Goal: Task Accomplishment & Management: Manage account settings

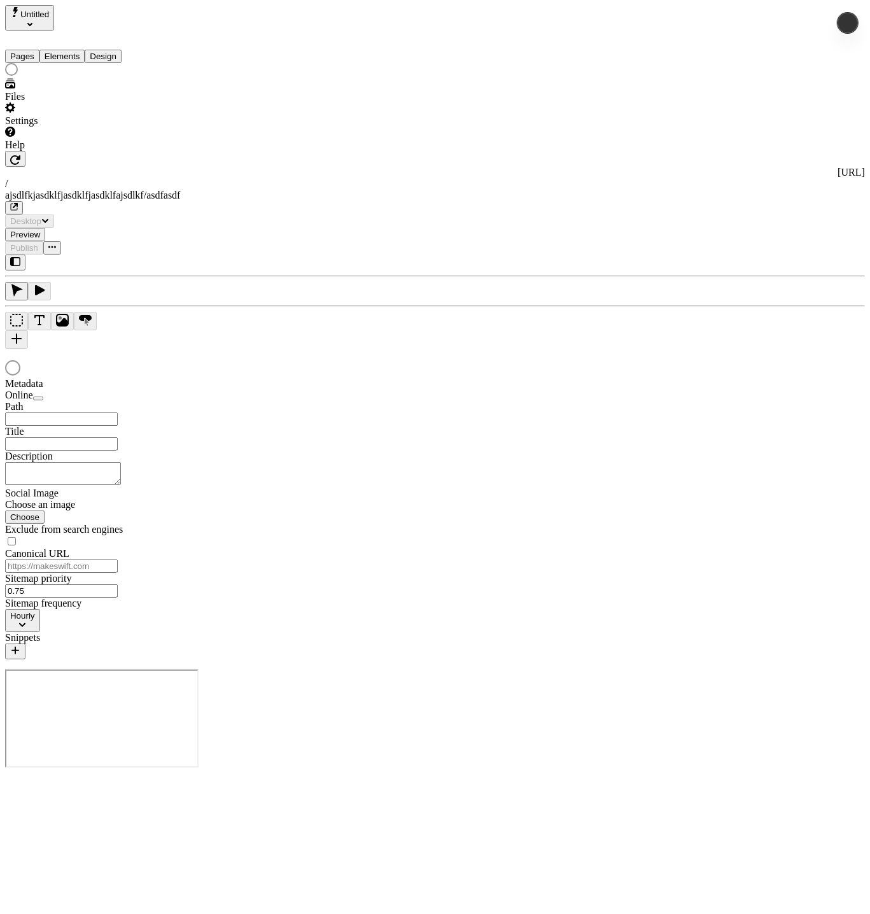
type input "/ajsdlfkjasdklfjasdklfjasdklfajsdlkf/asdfasdf"
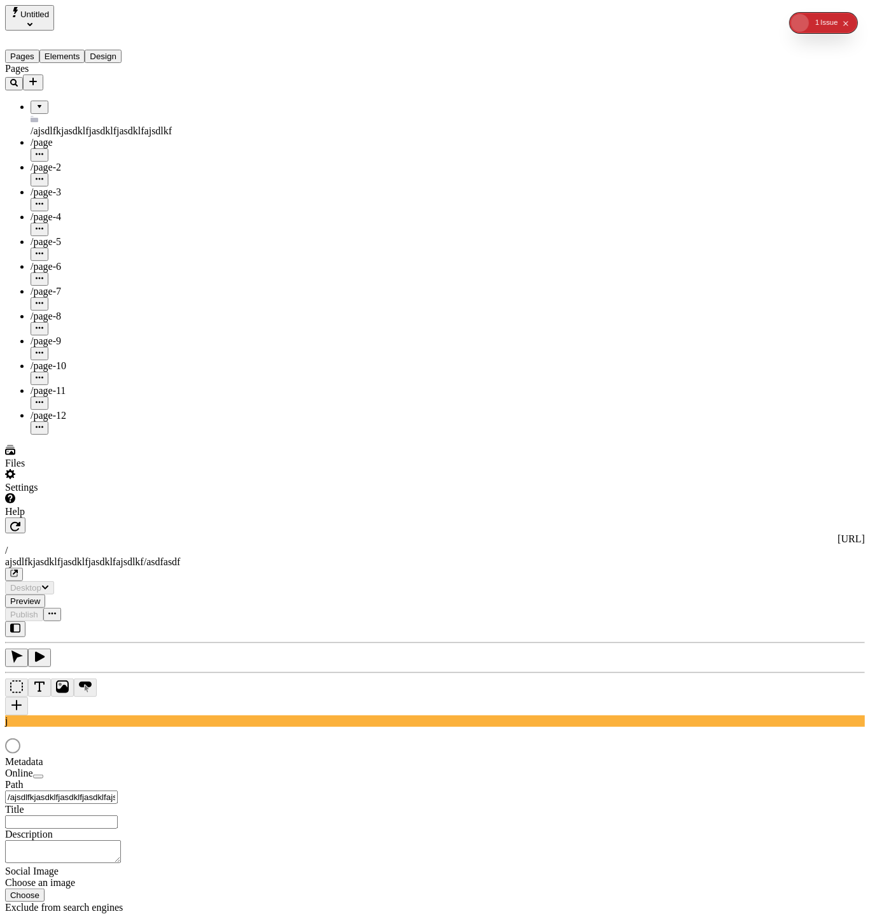
click at [122, 50] on button "Design" at bounding box center [103, 56] width 37 height 13
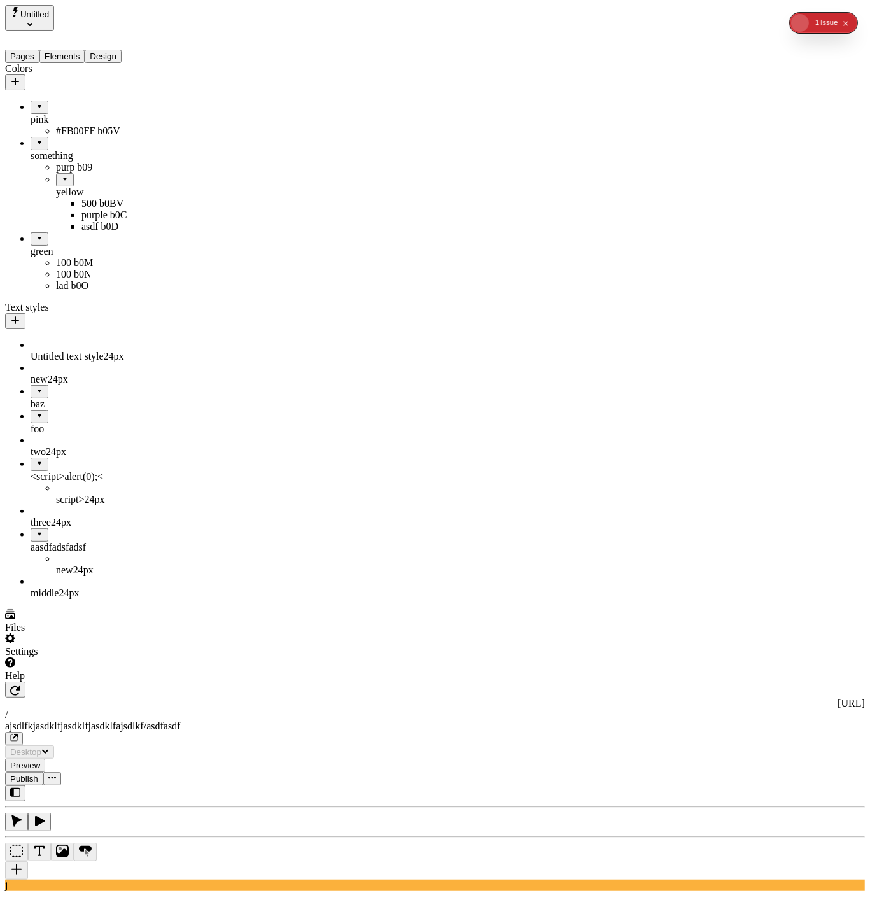
drag, startPoint x: 34, startPoint y: 249, endPoint x: 108, endPoint y: 232, distance: 75.0
drag, startPoint x: 53, startPoint y: 165, endPoint x: 75, endPoint y: 75, distance: 92.9
drag, startPoint x: 32, startPoint y: 174, endPoint x: 95, endPoint y: 157, distance: 65.3
drag, startPoint x: 63, startPoint y: 171, endPoint x: 13, endPoint y: 311, distance: 147.9
drag, startPoint x: 50, startPoint y: 242, endPoint x: 70, endPoint y: 158, distance: 87.1
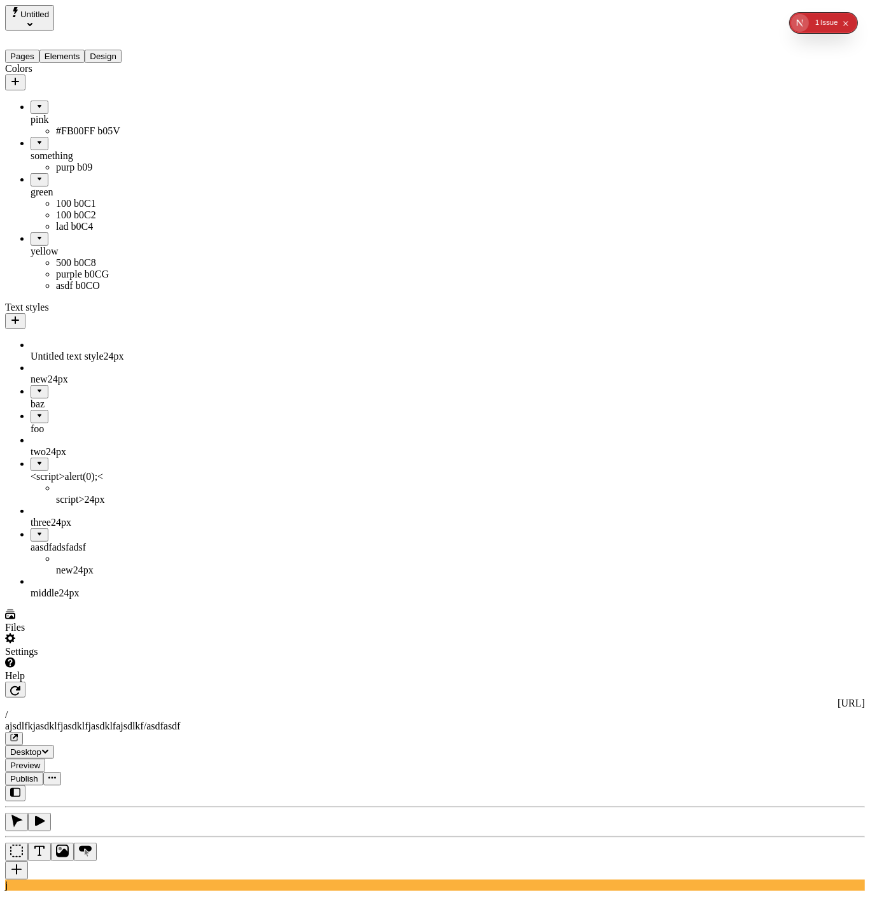
drag, startPoint x: 38, startPoint y: 169, endPoint x: 111, endPoint y: 160, distance: 73.0
drag, startPoint x: 65, startPoint y: 168, endPoint x: 64, endPoint y: 120, distance: 48.4
drag, startPoint x: 21, startPoint y: 95, endPoint x: 74, endPoint y: 204, distance: 121.0
drag, startPoint x: 50, startPoint y: 213, endPoint x: 80, endPoint y: 245, distance: 43.7
drag, startPoint x: 39, startPoint y: 215, endPoint x: 80, endPoint y: 173, distance: 58.5
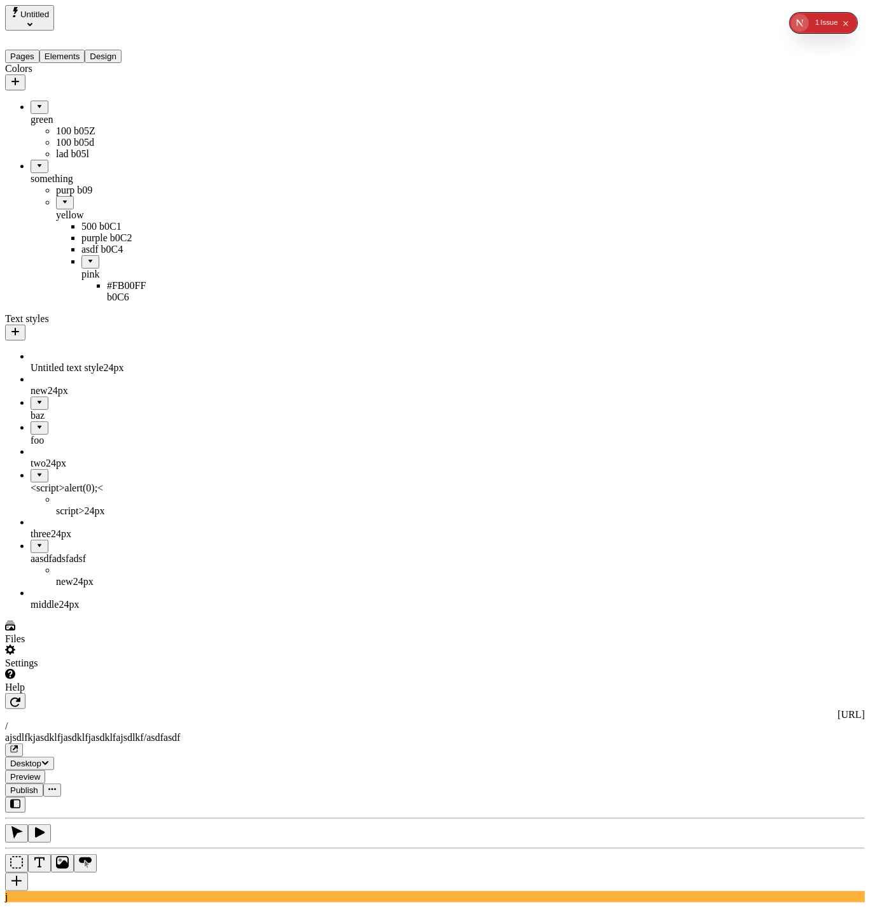
drag, startPoint x: 44, startPoint y: 209, endPoint x: 90, endPoint y: 144, distance: 79.8
drag, startPoint x: 55, startPoint y: 153, endPoint x: 65, endPoint y: 96, distance: 57.5
drag, startPoint x: 78, startPoint y: 155, endPoint x: 76, endPoint y: 92, distance: 63.7
drag, startPoint x: 71, startPoint y: 151, endPoint x: 75, endPoint y: 146, distance: 6.8
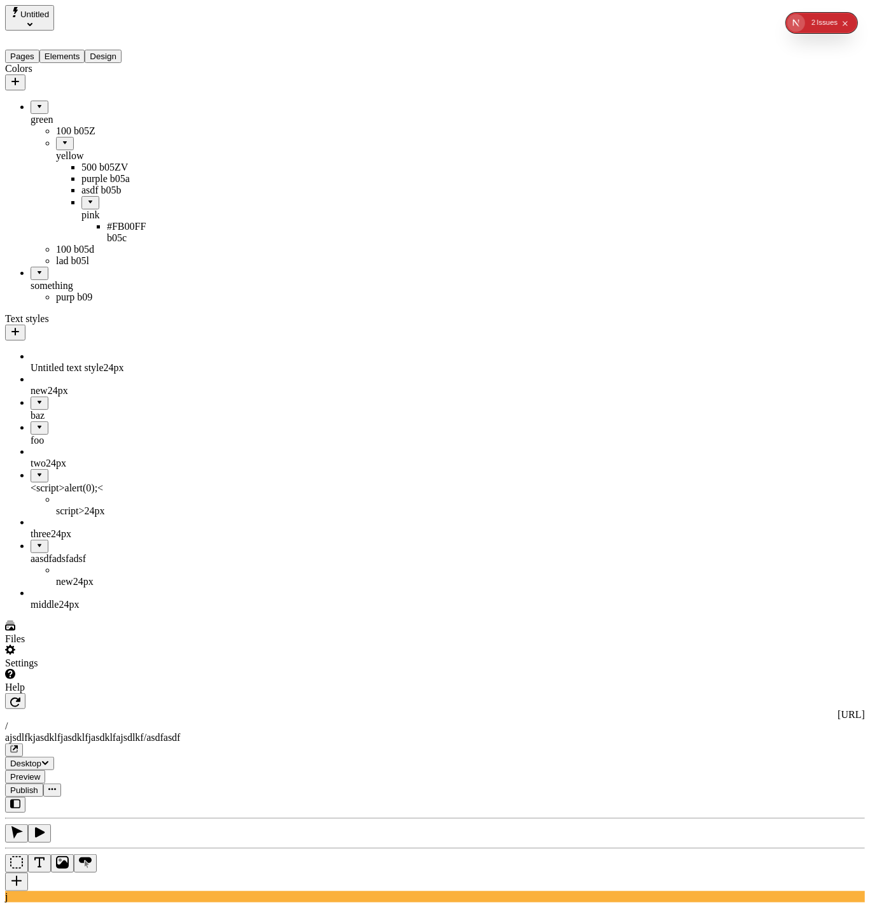
drag, startPoint x: 65, startPoint y: 127, endPoint x: 80, endPoint y: 104, distance: 27.2
drag, startPoint x: 67, startPoint y: 112, endPoint x: 101, endPoint y: 270, distance: 162.0
drag, startPoint x: 62, startPoint y: 115, endPoint x: 89, endPoint y: 255, distance: 143.2
drag, startPoint x: 56, startPoint y: 155, endPoint x: 138, endPoint y: 274, distance: 145.1
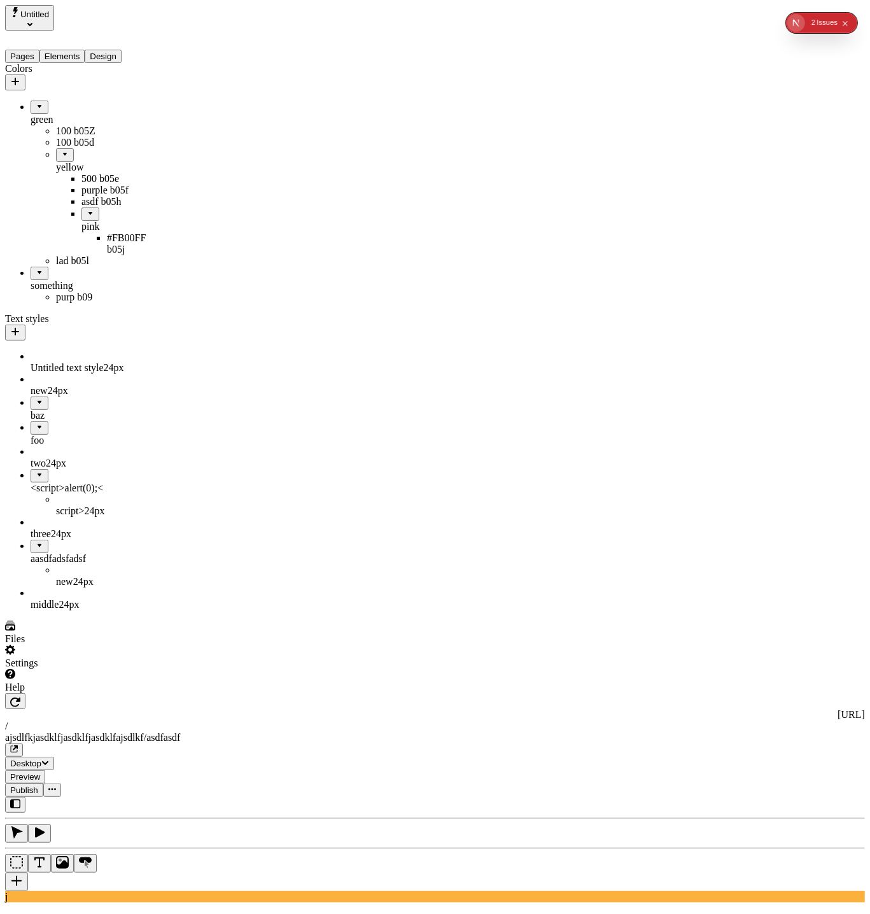
drag, startPoint x: 55, startPoint y: 151, endPoint x: 67, endPoint y: 272, distance: 120.9
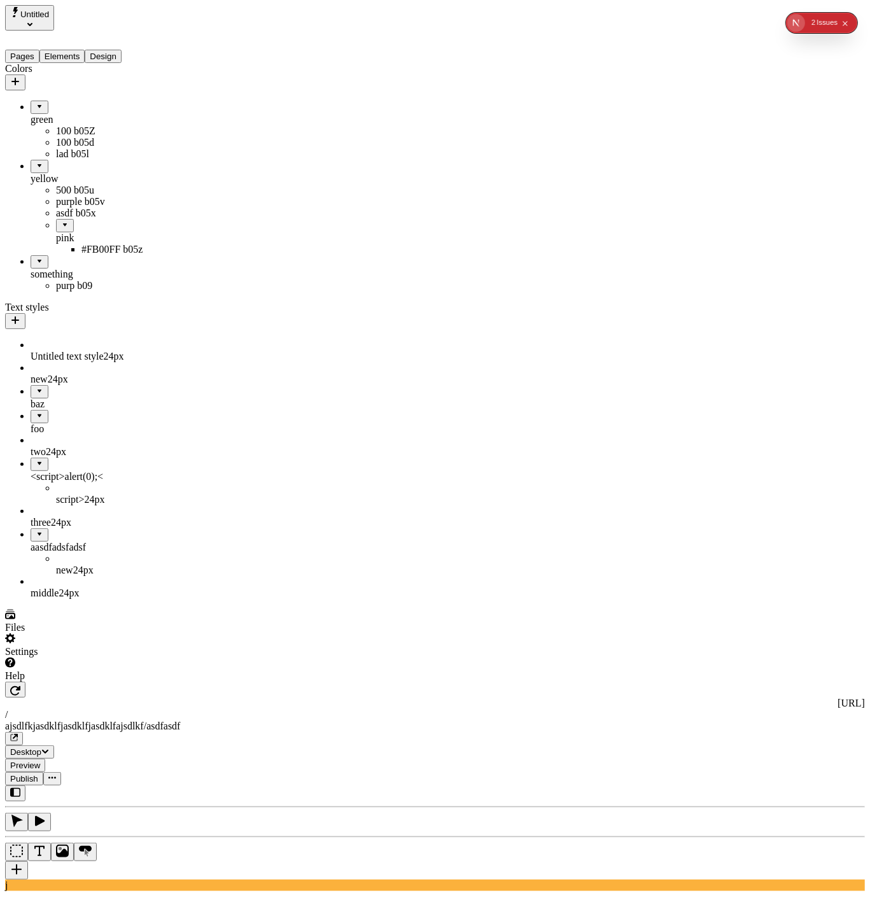
drag, startPoint x: 36, startPoint y: 174, endPoint x: 45, endPoint y: 173, distance: 9.0
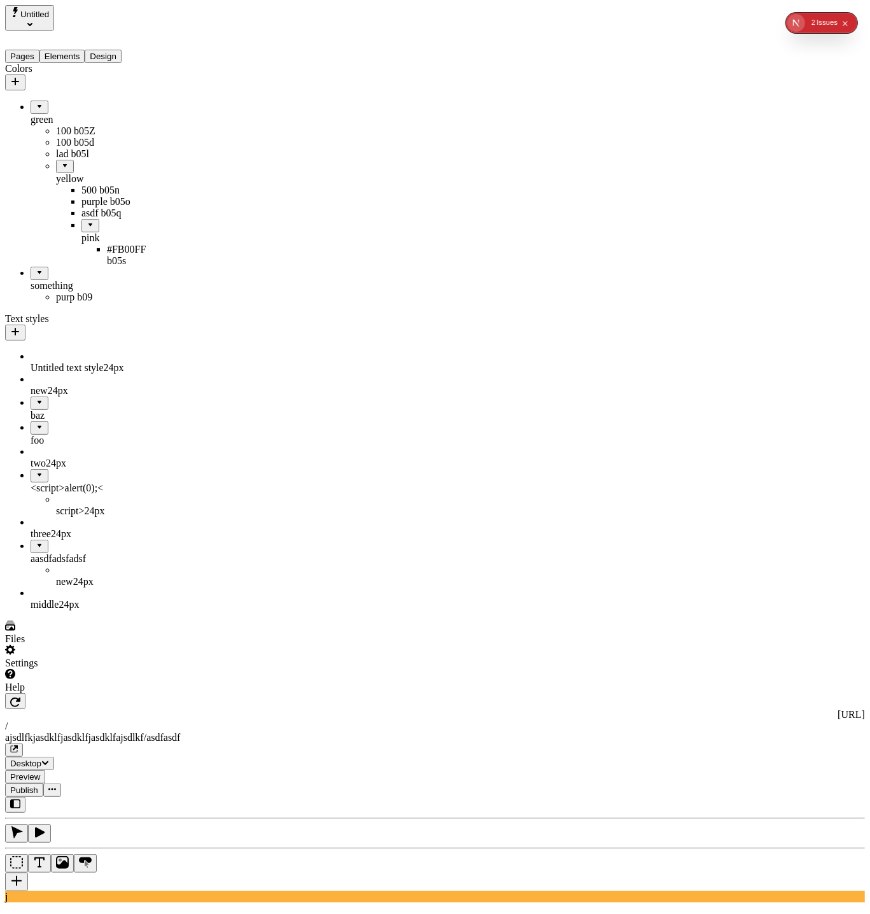
click at [68, 177] on div "yellow" at bounding box center [107, 172] width 102 height 25
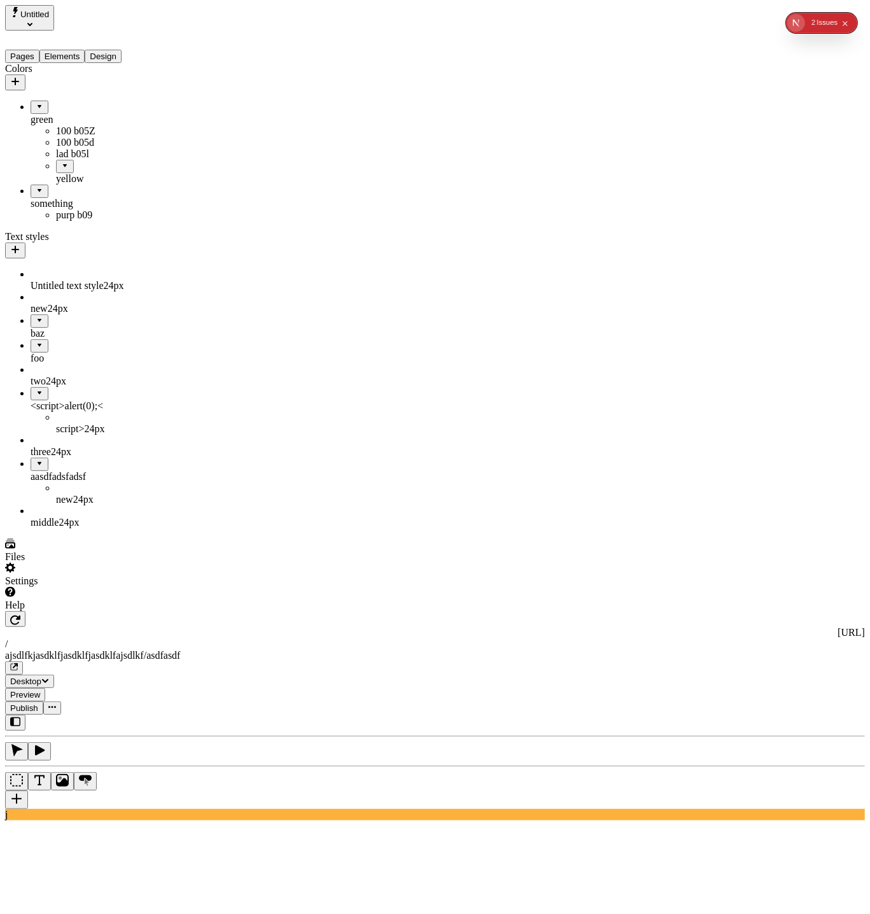
click at [63, 173] on div "yellow" at bounding box center [107, 178] width 102 height 11
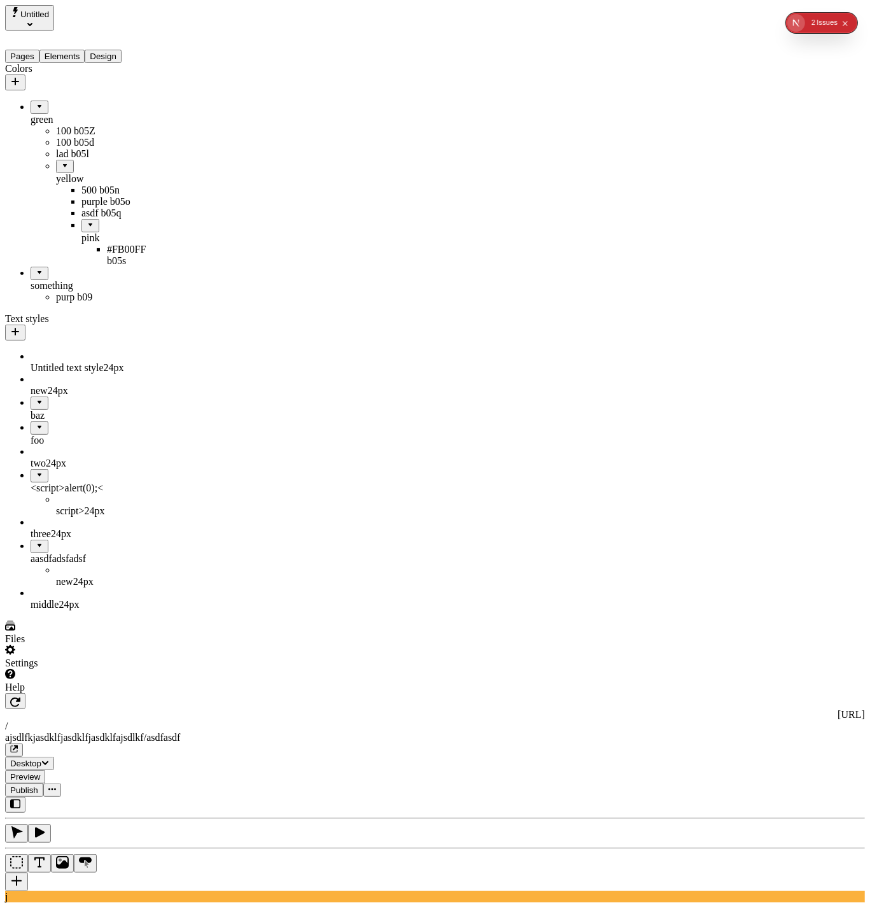
drag, startPoint x: 57, startPoint y: 169, endPoint x: 38, endPoint y: 269, distance: 101.7
drag, startPoint x: 53, startPoint y: 171, endPoint x: 56, endPoint y: 276, distance: 105.7
drag, startPoint x: 53, startPoint y: 172, endPoint x: 44, endPoint y: 274, distance: 102.9
drag, startPoint x: 64, startPoint y: 169, endPoint x: 55, endPoint y: 270, distance: 100.9
drag, startPoint x: 53, startPoint y: 171, endPoint x: 56, endPoint y: 273, distance: 102.5
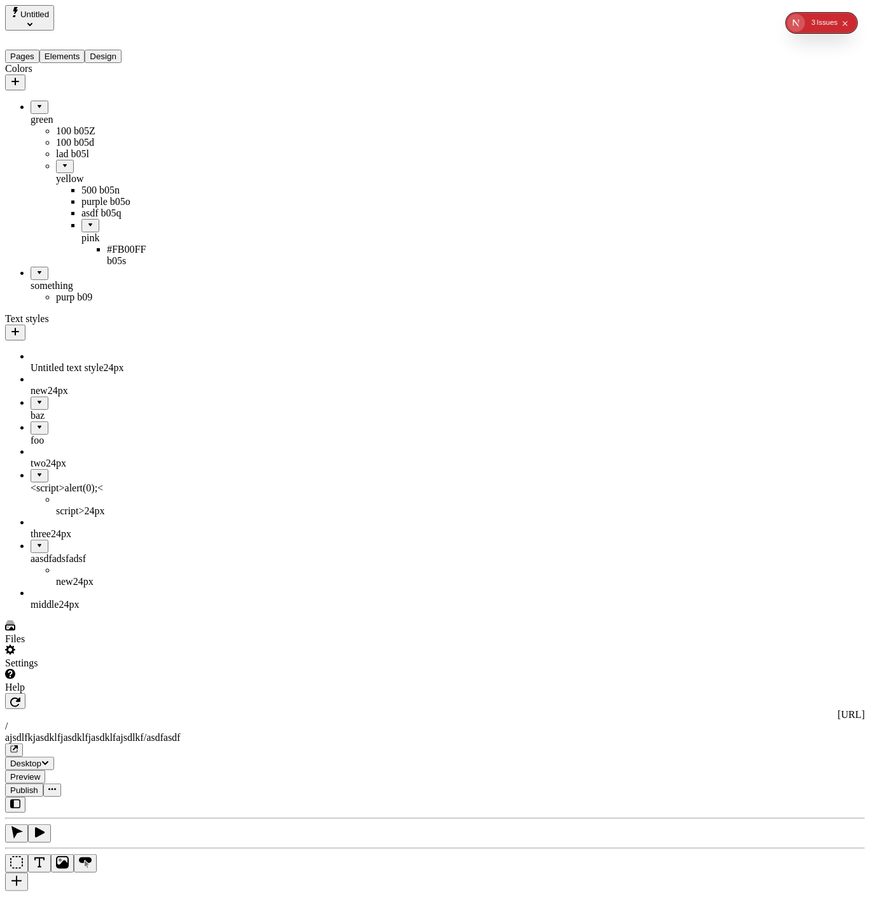
drag, startPoint x: 41, startPoint y: 169, endPoint x: 46, endPoint y: 278, distance: 108.9
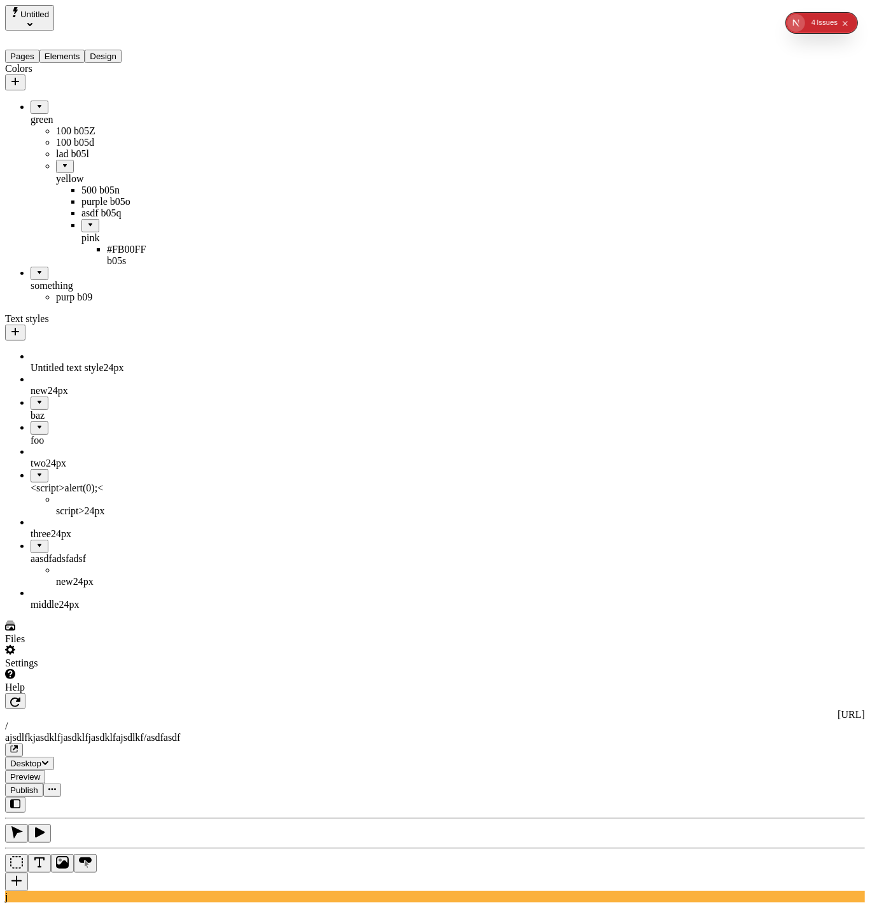
drag, startPoint x: 53, startPoint y: 173, endPoint x: 48, endPoint y: 274, distance: 100.7
drag, startPoint x: 66, startPoint y: 169, endPoint x: 66, endPoint y: 270, distance: 101.8
drag, startPoint x: 69, startPoint y: 170, endPoint x: 57, endPoint y: 277, distance: 108.2
drag, startPoint x: 33, startPoint y: 284, endPoint x: 67, endPoint y: 278, distance: 34.2
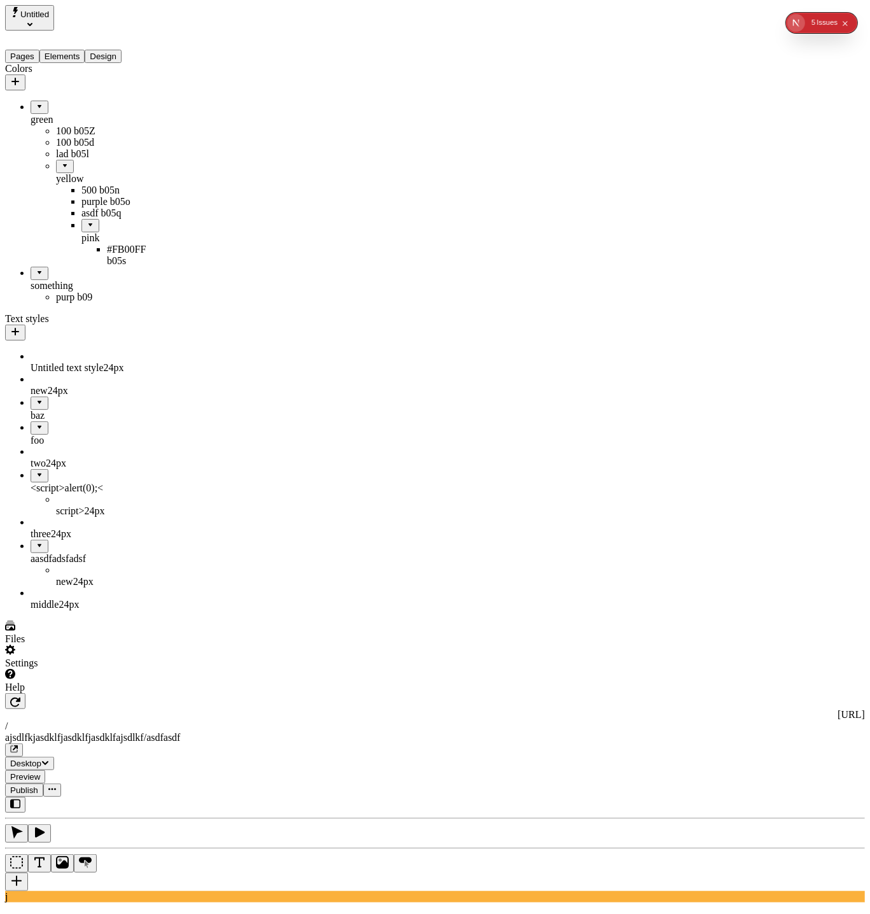
click at [20, 76] on icon "button" at bounding box center [15, 81] width 10 height 10
type input "something / nice"
click at [186, 160] on button "Save" at bounding box center [200, 166] width 29 height 13
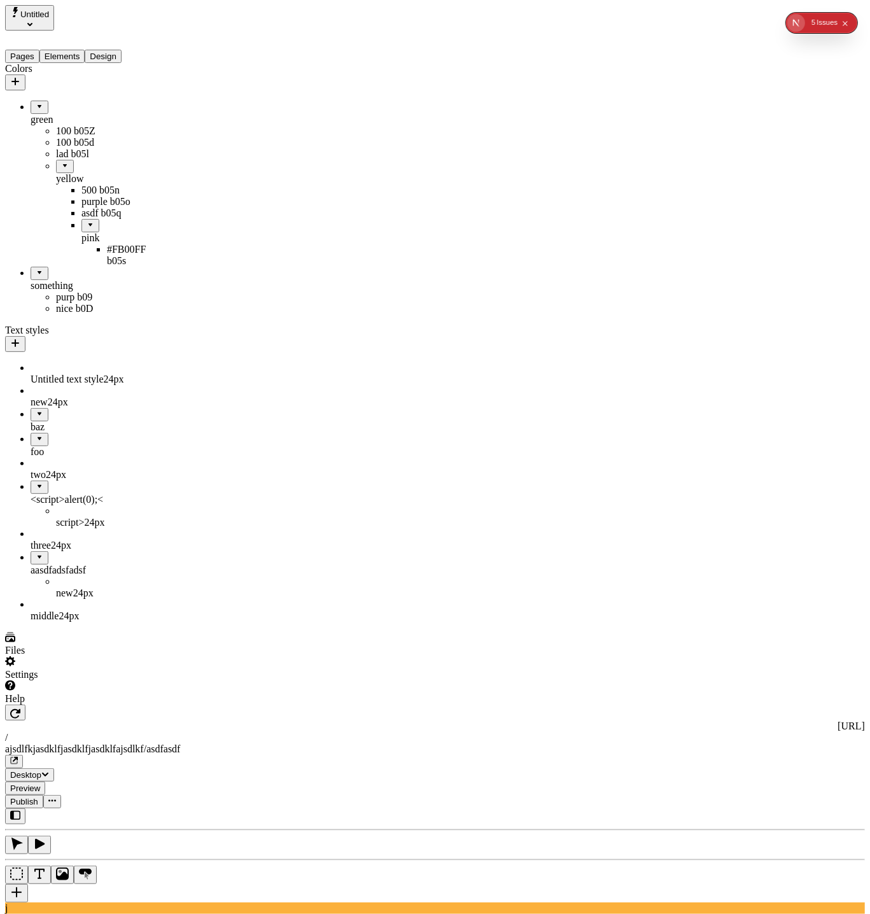
click at [5, 74] on button "button" at bounding box center [15, 82] width 20 height 16
type input "super / nice"
click at [186, 160] on button "Save" at bounding box center [200, 166] width 29 height 13
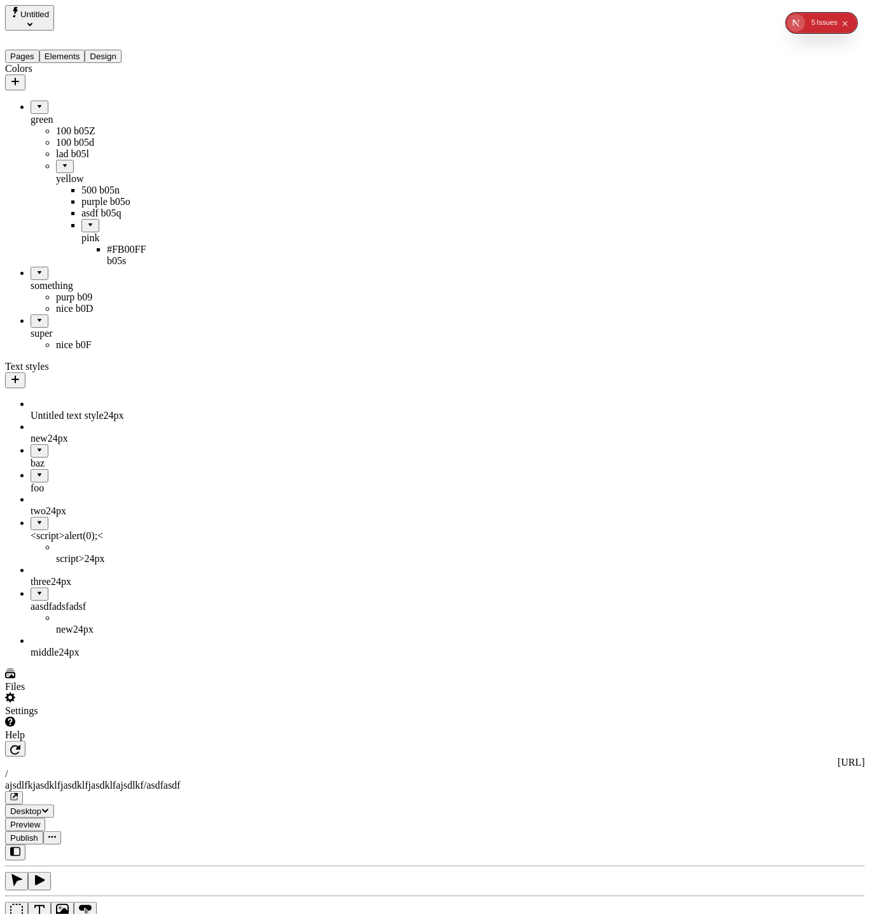
drag, startPoint x: 38, startPoint y: 342, endPoint x: 36, endPoint y: 272, distance: 70.7
drag, startPoint x: 44, startPoint y: 345, endPoint x: 74, endPoint y: 277, distance: 73.8
drag, startPoint x: 43, startPoint y: 340, endPoint x: 78, endPoint y: 269, distance: 79.4
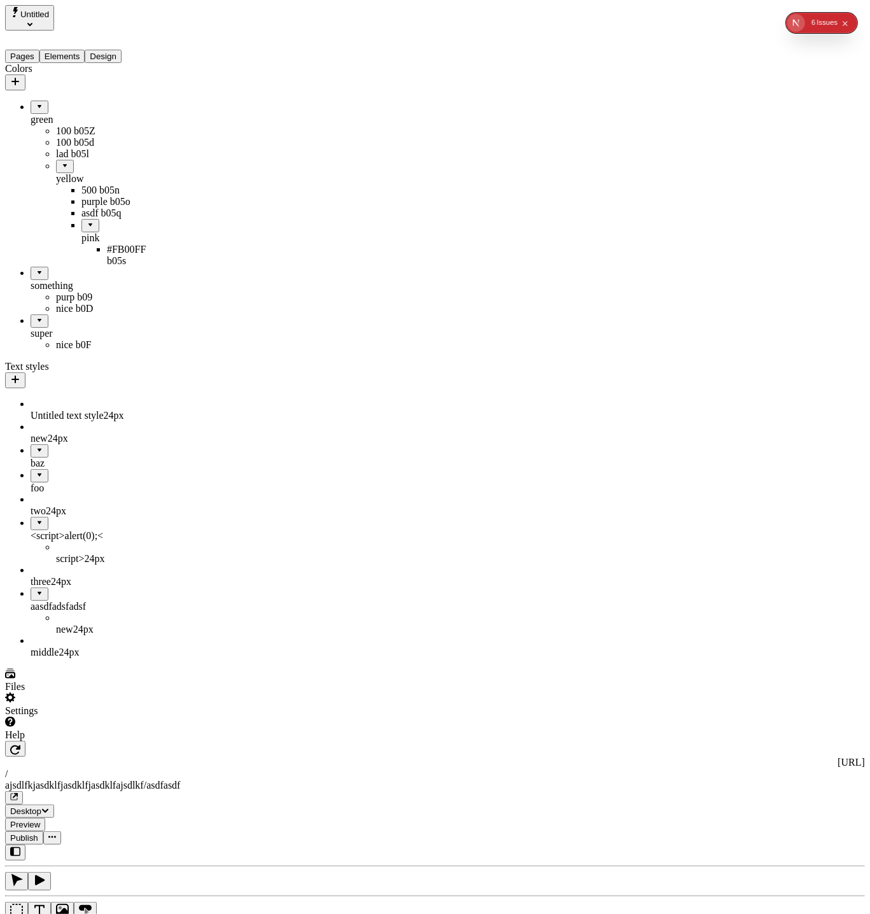
drag, startPoint x: 48, startPoint y: 321, endPoint x: 63, endPoint y: 277, distance: 45.7
drag, startPoint x: 53, startPoint y: 172, endPoint x: 52, endPoint y: 263, distance: 90.4
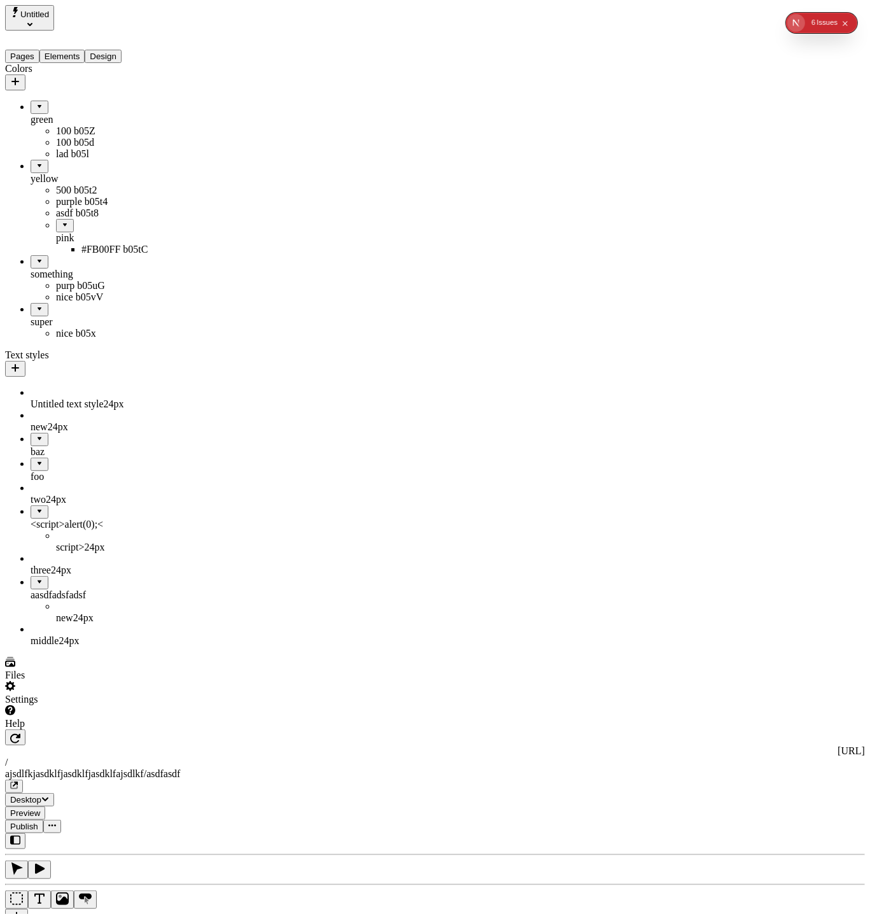
drag, startPoint x: 38, startPoint y: 169, endPoint x: 87, endPoint y: 162, distance: 50.2
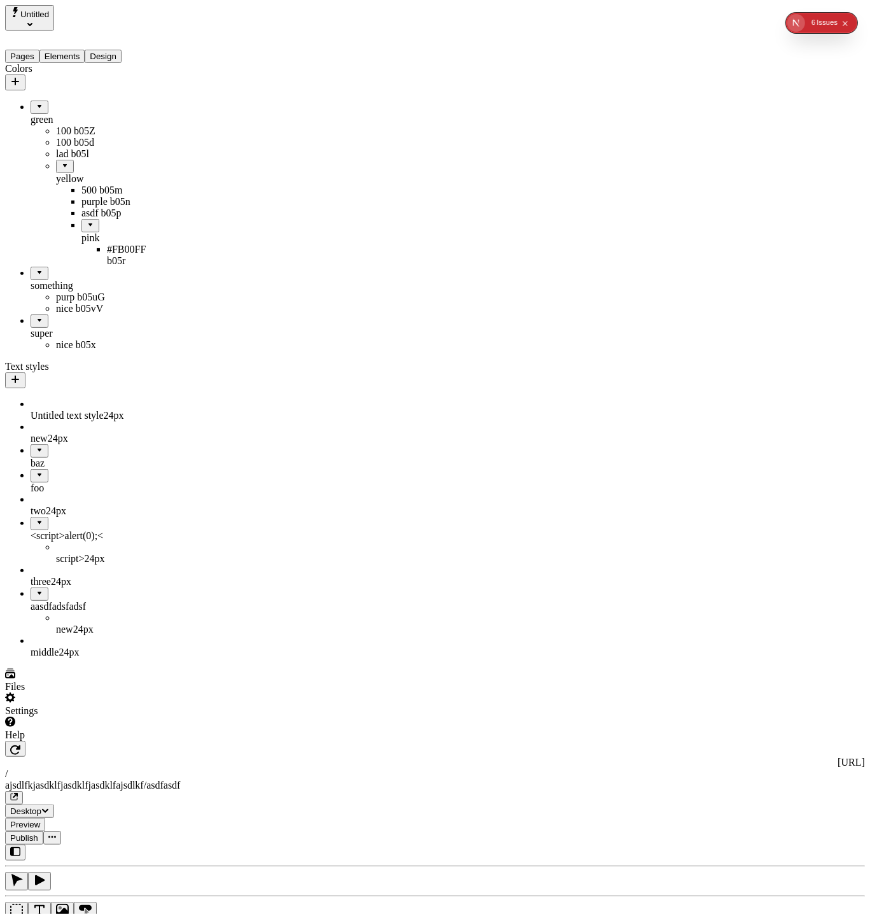
drag, startPoint x: 50, startPoint y: 171, endPoint x: 78, endPoint y: 147, distance: 37.1
drag, startPoint x: 58, startPoint y: 152, endPoint x: 111, endPoint y: 270, distance: 129.0
drag, startPoint x: 60, startPoint y: 171, endPoint x: 74, endPoint y: 276, distance: 105.4
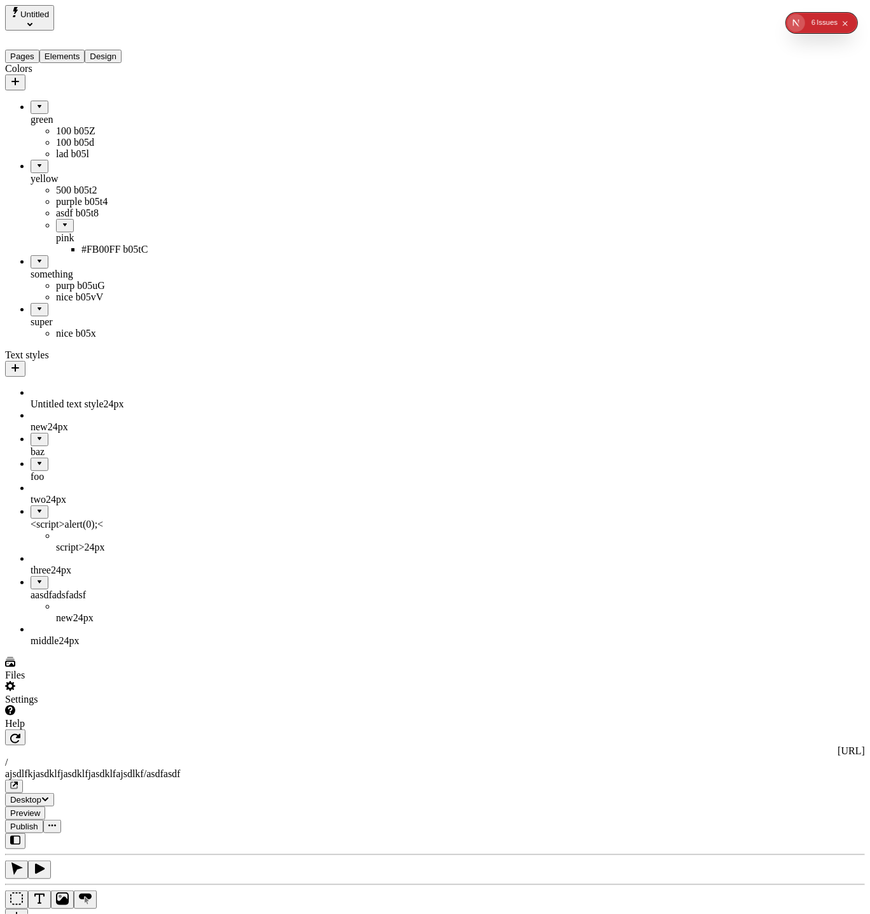
drag, startPoint x: 57, startPoint y: 249, endPoint x: 109, endPoint y: 157, distance: 106.0
drag, startPoint x: 54, startPoint y: 172, endPoint x: 66, endPoint y: 91, distance: 81.7
drag, startPoint x: 57, startPoint y: 167, endPoint x: 73, endPoint y: 123, distance: 46.1
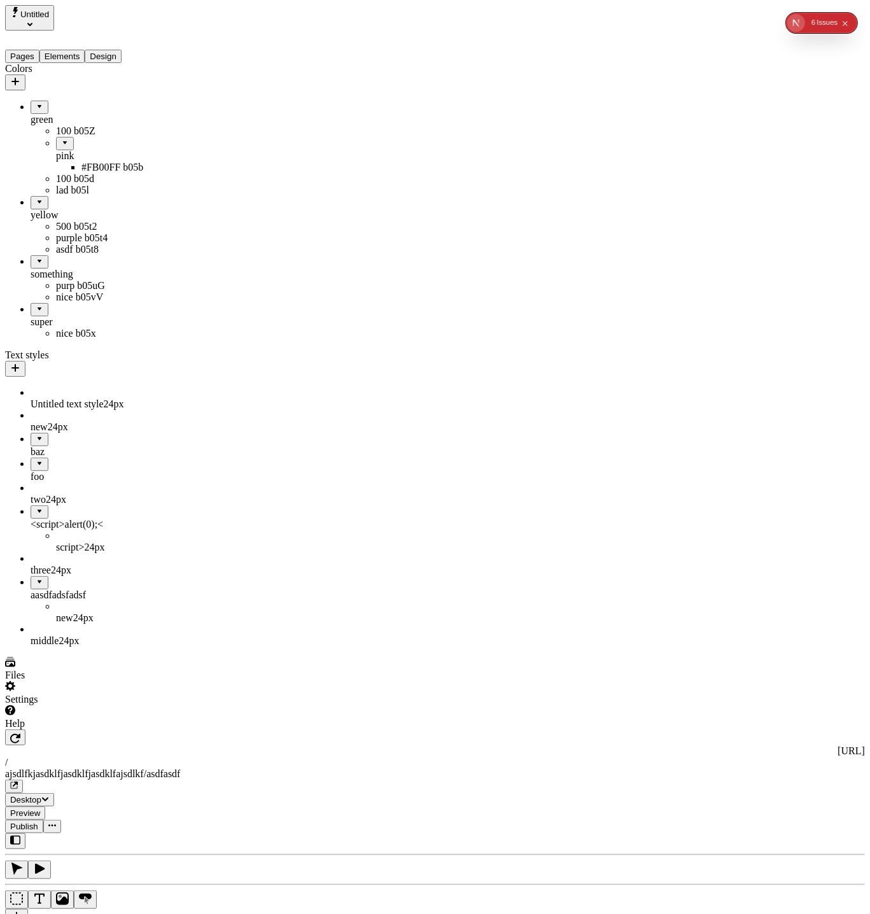
drag, startPoint x: 45, startPoint y: 130, endPoint x: 65, endPoint y: 92, distance: 43.5
drag, startPoint x: 53, startPoint y: 169, endPoint x: 57, endPoint y: 209, distance: 40.2
drag, startPoint x: 40, startPoint y: 167, endPoint x: 55, endPoint y: 209, distance: 44.7
drag, startPoint x: 43, startPoint y: 169, endPoint x: 87, endPoint y: 216, distance: 64.4
drag, startPoint x: 61, startPoint y: 192, endPoint x: 101, endPoint y: 268, distance: 86.0
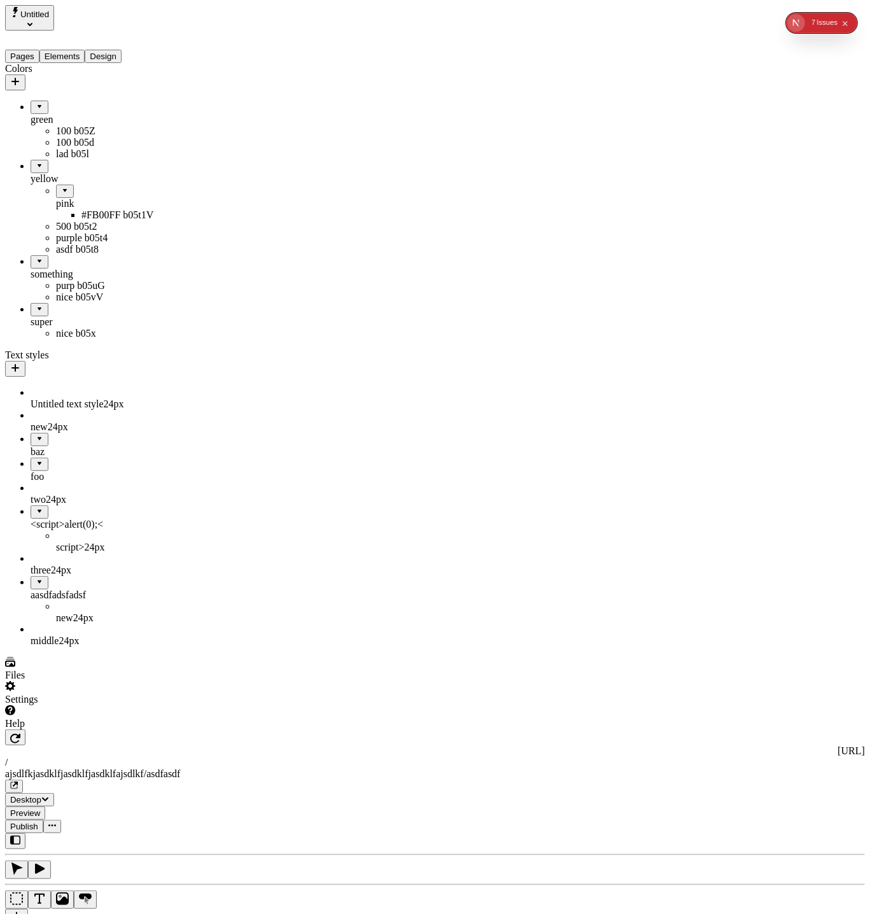
drag, startPoint x: 43, startPoint y: 184, endPoint x: 26, endPoint y: 272, distance: 90.0
drag, startPoint x: 53, startPoint y: 245, endPoint x: 118, endPoint y: 245, distance: 64.9
drag, startPoint x: 59, startPoint y: 243, endPoint x: 7, endPoint y: 268, distance: 57.8
drag, startPoint x: 32, startPoint y: 242, endPoint x: 71, endPoint y: 168, distance: 83.7
drag, startPoint x: 52, startPoint y: 248, endPoint x: 71, endPoint y: 212, distance: 40.4
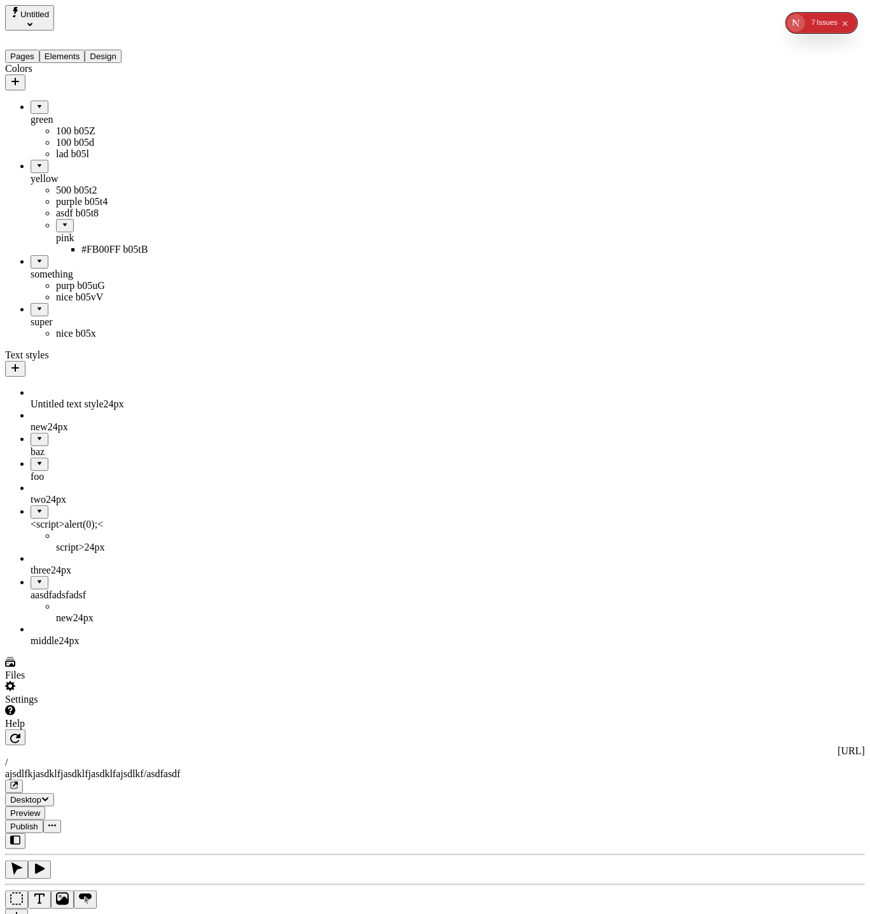
drag, startPoint x: 58, startPoint y: 228, endPoint x: 63, endPoint y: 173, distance: 55.0
drag, startPoint x: 44, startPoint y: 218, endPoint x: 57, endPoint y: 139, distance: 80.0
drag, startPoint x: 50, startPoint y: 148, endPoint x: 49, endPoint y: 92, distance: 56.0
drag, startPoint x: 55, startPoint y: 167, endPoint x: 101, endPoint y: 218, distance: 68.5
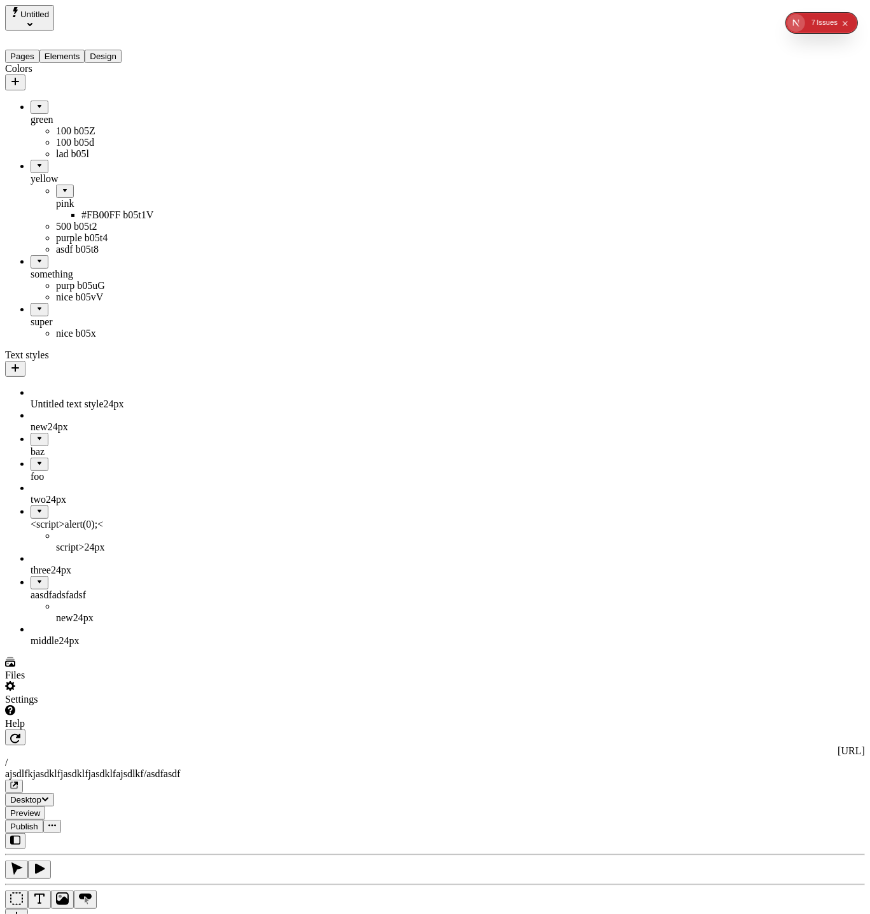
drag, startPoint x: 52, startPoint y: 192, endPoint x: 70, endPoint y: 171, distance: 28.4
drag, startPoint x: 67, startPoint y: 191, endPoint x: 86, endPoint y: 291, distance: 102.3
drag, startPoint x: 55, startPoint y: 269, endPoint x: 70, endPoint y: 247, distance: 26.1
drag, startPoint x: 50, startPoint y: 298, endPoint x: 87, endPoint y: 355, distance: 68.5
drag, startPoint x: 51, startPoint y: 321, endPoint x: 57, endPoint y: 316, distance: 8.1
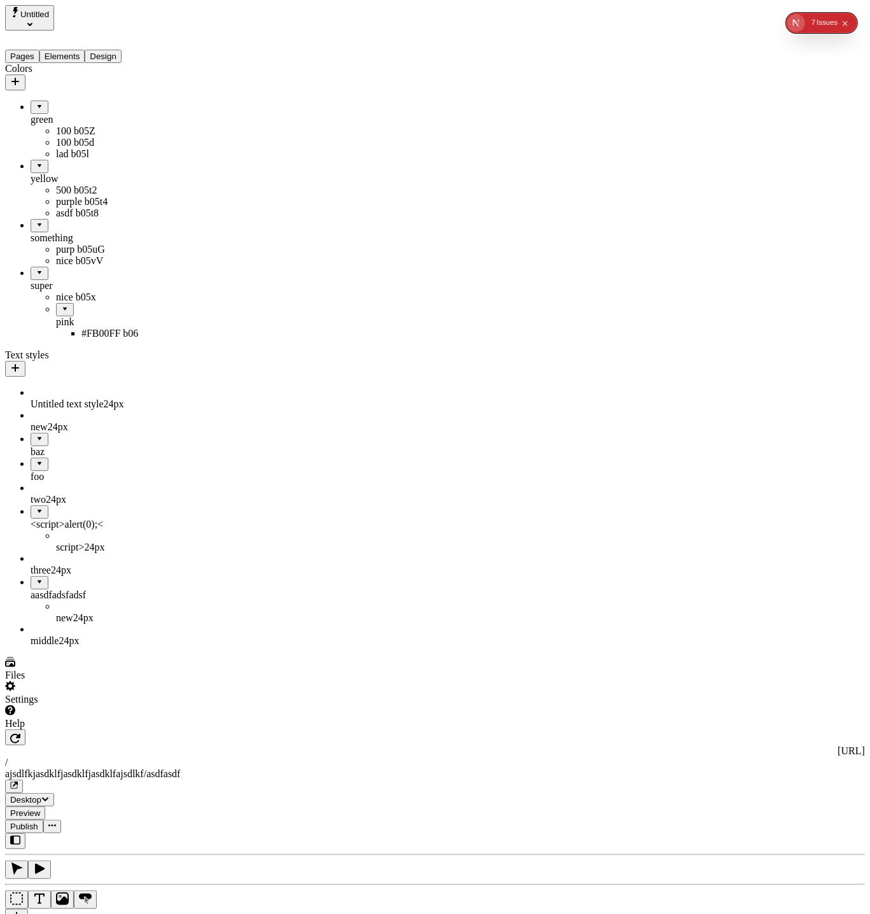
drag, startPoint x: 57, startPoint y: 338, endPoint x: 94, endPoint y: 234, distance: 110.1
drag, startPoint x: 46, startPoint y: 342, endPoint x: 44, endPoint y: 238, distance: 103.7
drag, startPoint x: 65, startPoint y: 249, endPoint x: 69, endPoint y: 216, distance: 34.0
drag, startPoint x: 60, startPoint y: 227, endPoint x: 67, endPoint y: 167, distance: 60.9
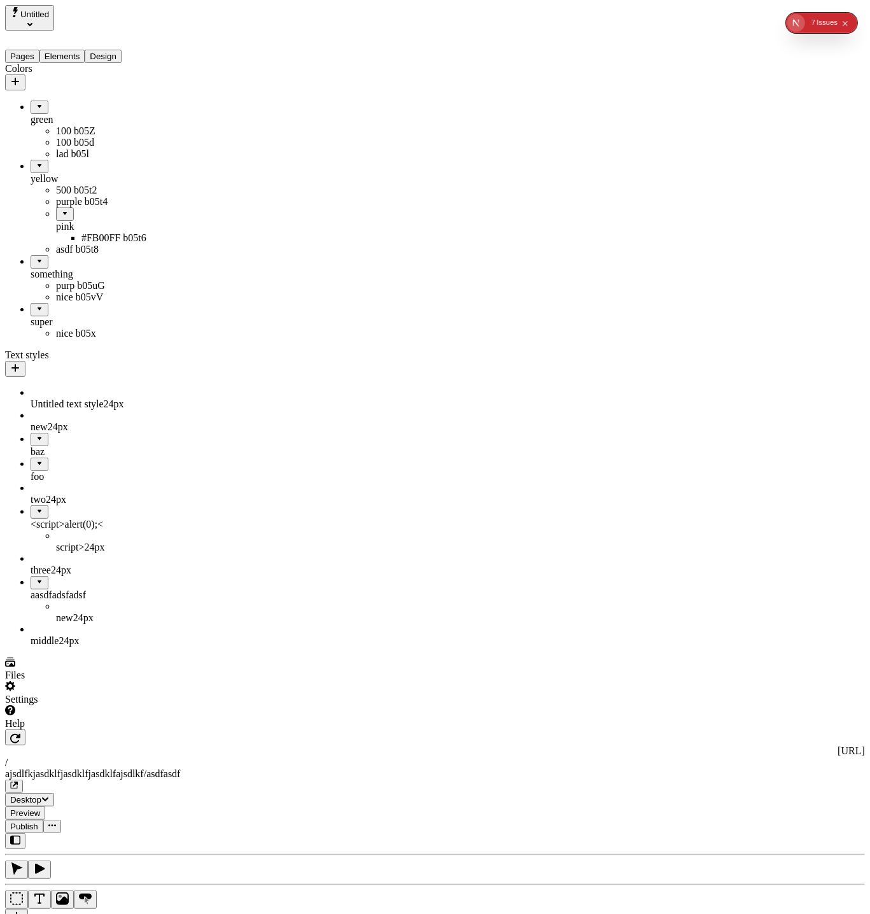
drag, startPoint x: 47, startPoint y: 232, endPoint x: 73, endPoint y: 172, distance: 65.0
drag, startPoint x: 59, startPoint y: 227, endPoint x: 124, endPoint y: 278, distance: 83.4
drag, startPoint x: 60, startPoint y: 230, endPoint x: 76, endPoint y: 172, distance: 60.8
drag, startPoint x: 39, startPoint y: 231, endPoint x: 87, endPoint y: 169, distance: 78.4
drag, startPoint x: 56, startPoint y: 220, endPoint x: 106, endPoint y: 275, distance: 74.8
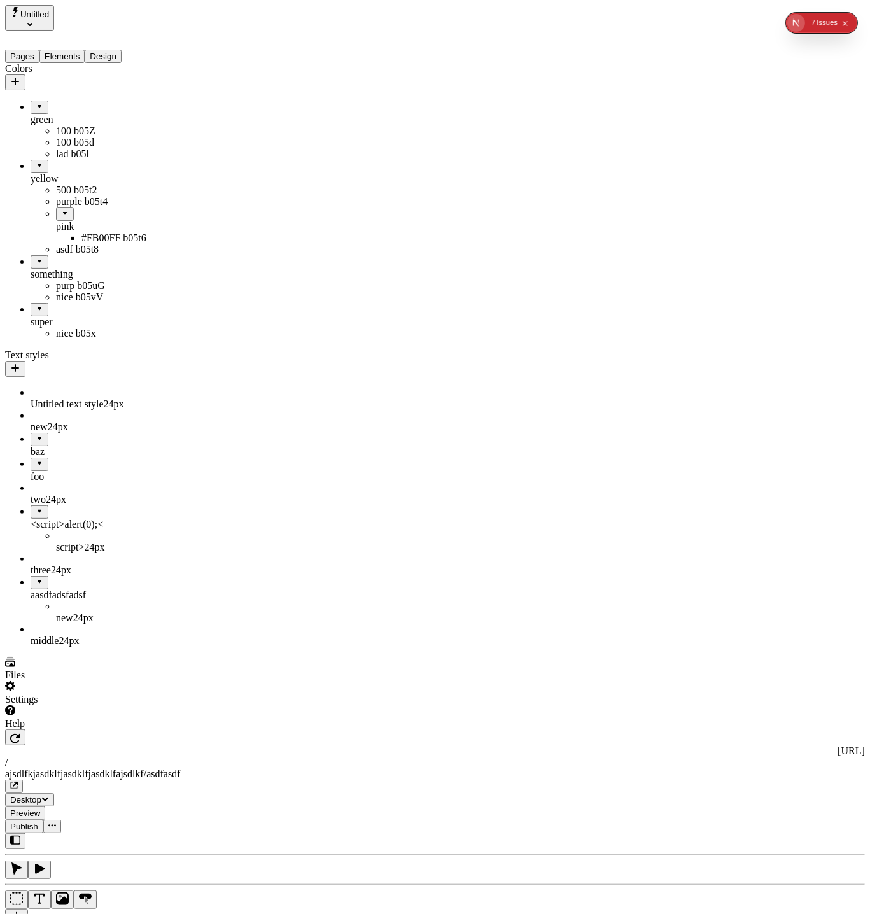
drag, startPoint x: 62, startPoint y: 230, endPoint x: 129, endPoint y: 273, distance: 79.1
drag, startPoint x: 67, startPoint y: 228, endPoint x: 106, endPoint y: 272, distance: 58.6
drag, startPoint x: 60, startPoint y: 230, endPoint x: 104, endPoint y: 278, distance: 64.4
drag, startPoint x: 64, startPoint y: 230, endPoint x: 110, endPoint y: 272, distance: 62.2
drag, startPoint x: 50, startPoint y: 242, endPoint x: 66, endPoint y: 167, distance: 76.9
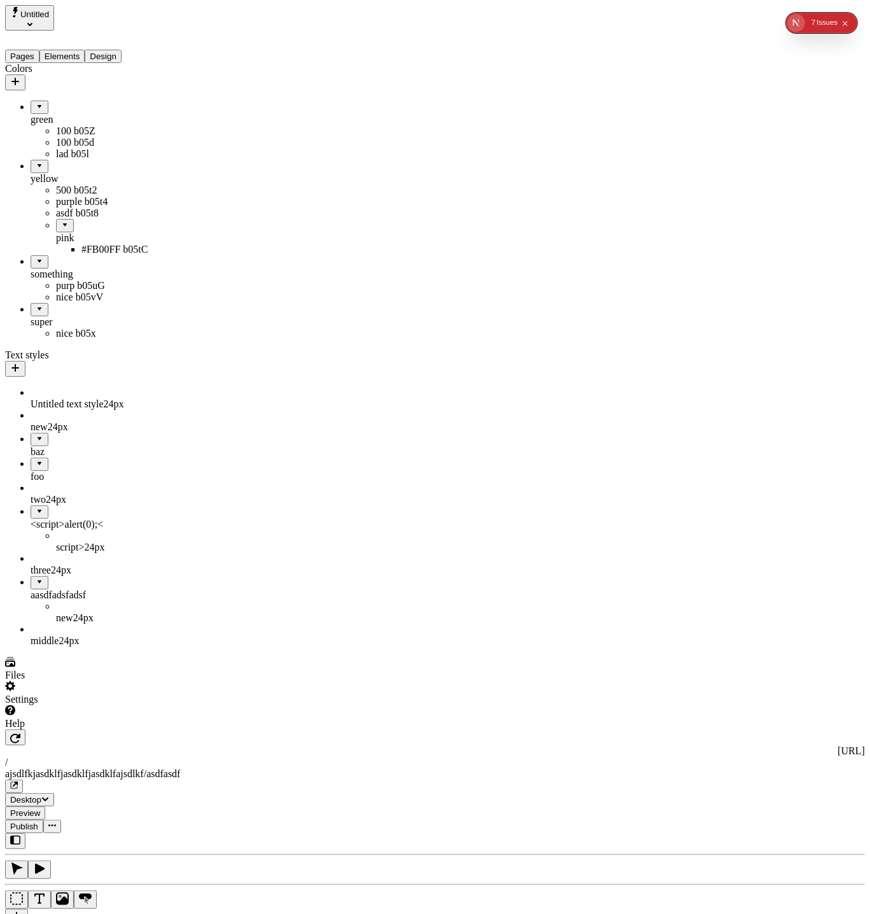
drag, startPoint x: 52, startPoint y: 246, endPoint x: 79, endPoint y: 167, distance: 83.3
drag, startPoint x: 59, startPoint y: 251, endPoint x: 69, endPoint y: 168, distance: 84.0
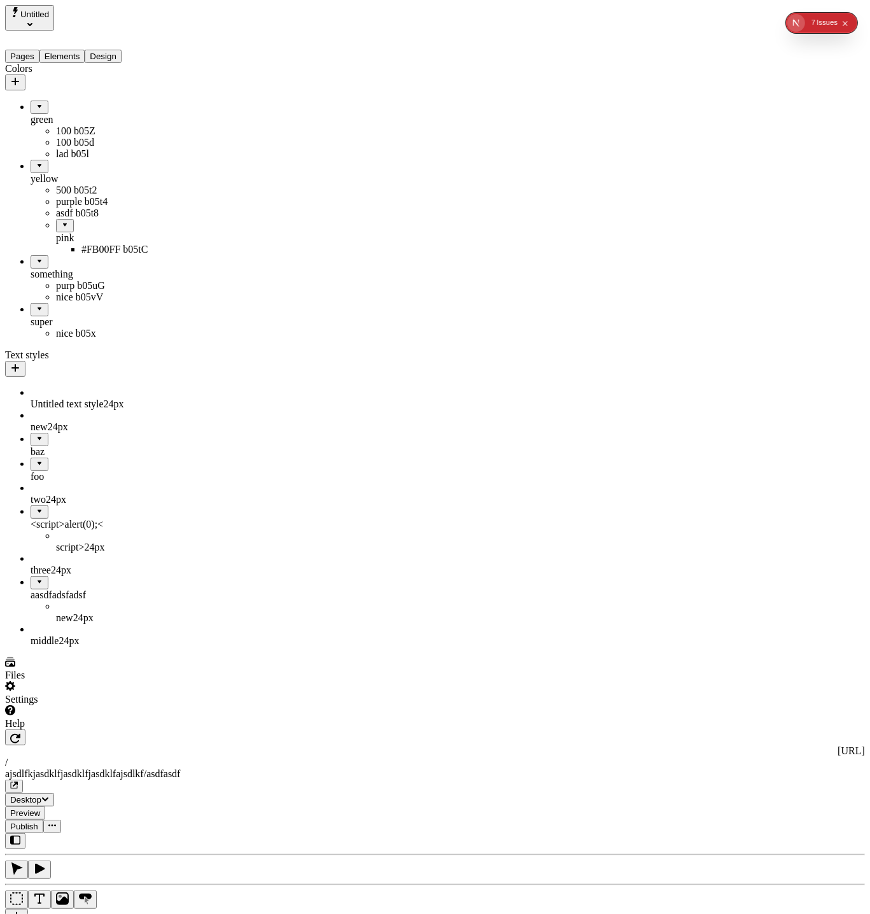
drag, startPoint x: 47, startPoint y: 253, endPoint x: 80, endPoint y: 211, distance: 53.0
drag, startPoint x: 51, startPoint y: 225, endPoint x: 107, endPoint y: 269, distance: 71.2
drag, startPoint x: 43, startPoint y: 243, endPoint x: 26, endPoint y: 278, distance: 39.0
drag, startPoint x: 34, startPoint y: 242, endPoint x: 41, endPoint y: 241, distance: 7.9
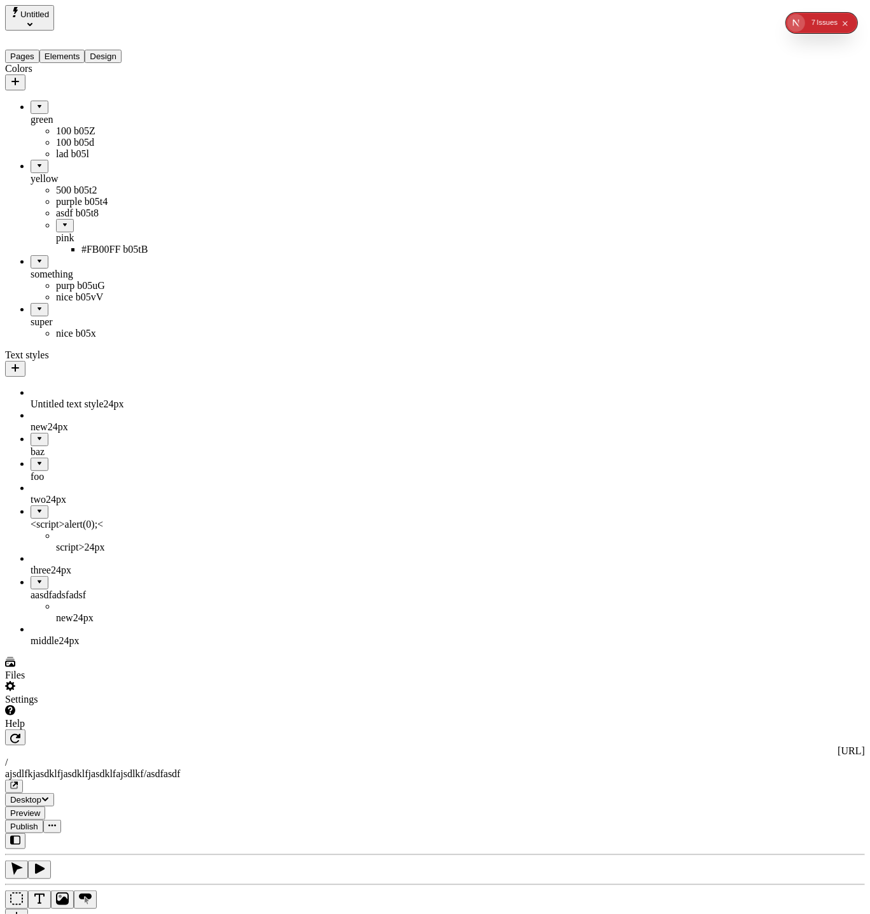
drag, startPoint x: 59, startPoint y: 245, endPoint x: 94, endPoint y: 214, distance: 46.0
drag, startPoint x: 55, startPoint y: 225, endPoint x: 60, endPoint y: 172, distance: 52.4
drag, startPoint x: 46, startPoint y: 225, endPoint x: 52, endPoint y: 221, distance: 6.8
drag, startPoint x: 48, startPoint y: 248, endPoint x: 83, endPoint y: 220, distance: 45.2
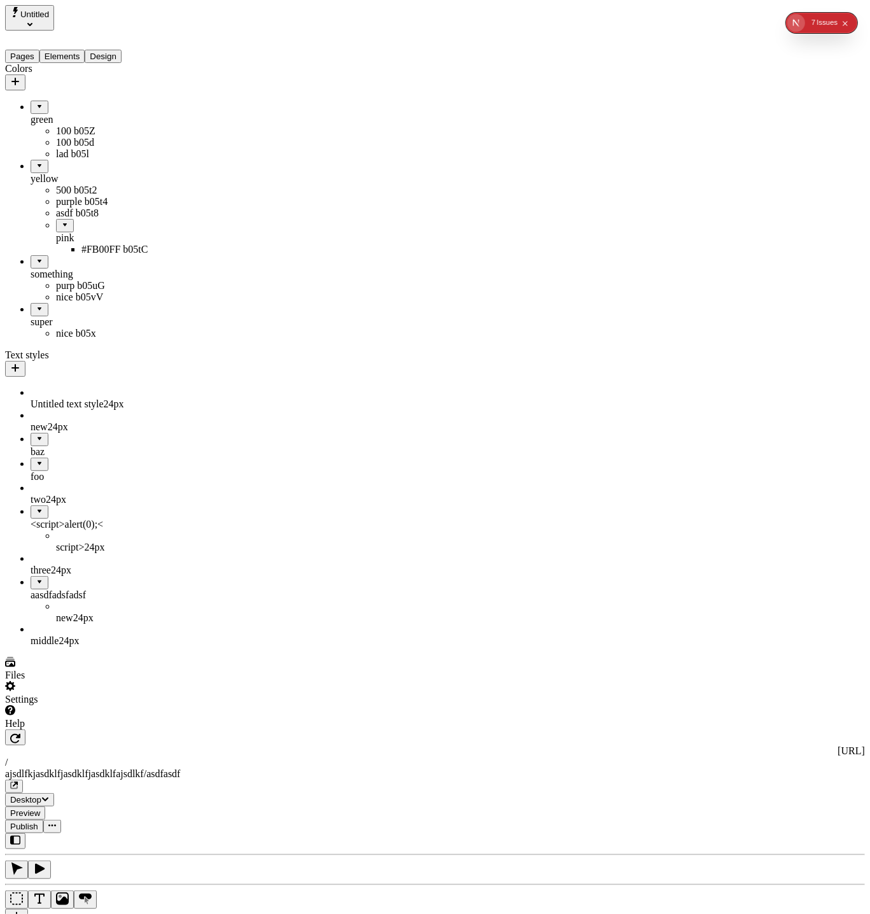
drag, startPoint x: 57, startPoint y: 230, endPoint x: 87, endPoint y: 178, distance: 59.8
click at [87, 174] on div "yellow" at bounding box center [94, 172] width 127 height 25
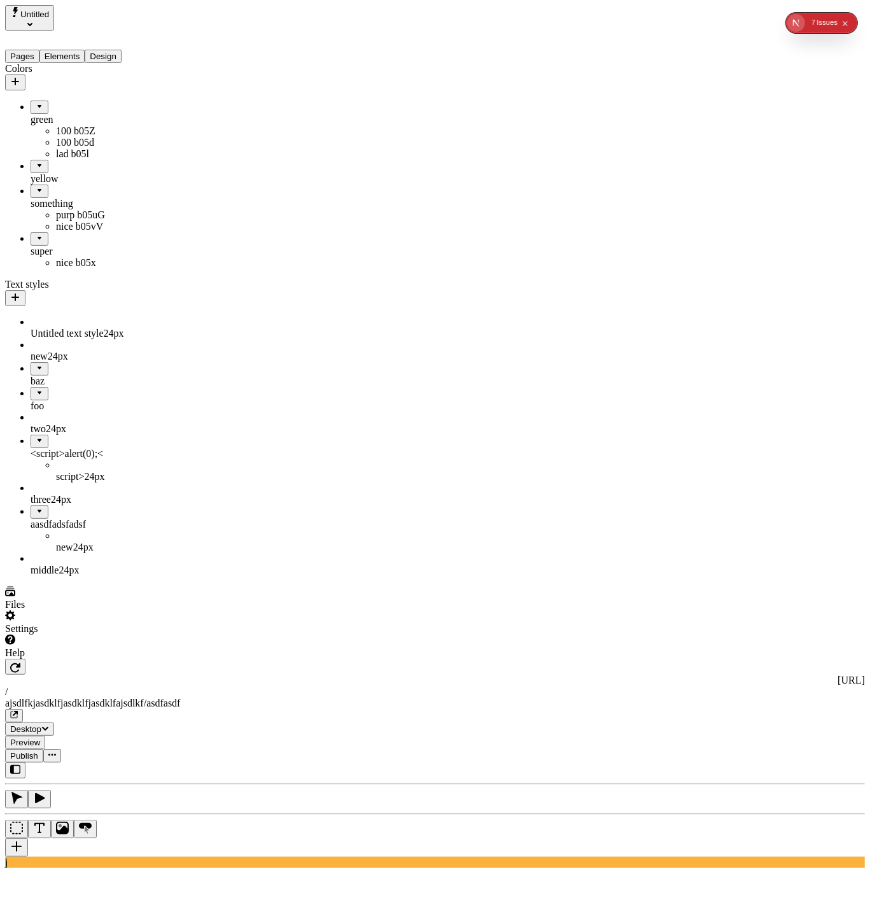
click at [50, 174] on div "yellow" at bounding box center [94, 178] width 127 height 11
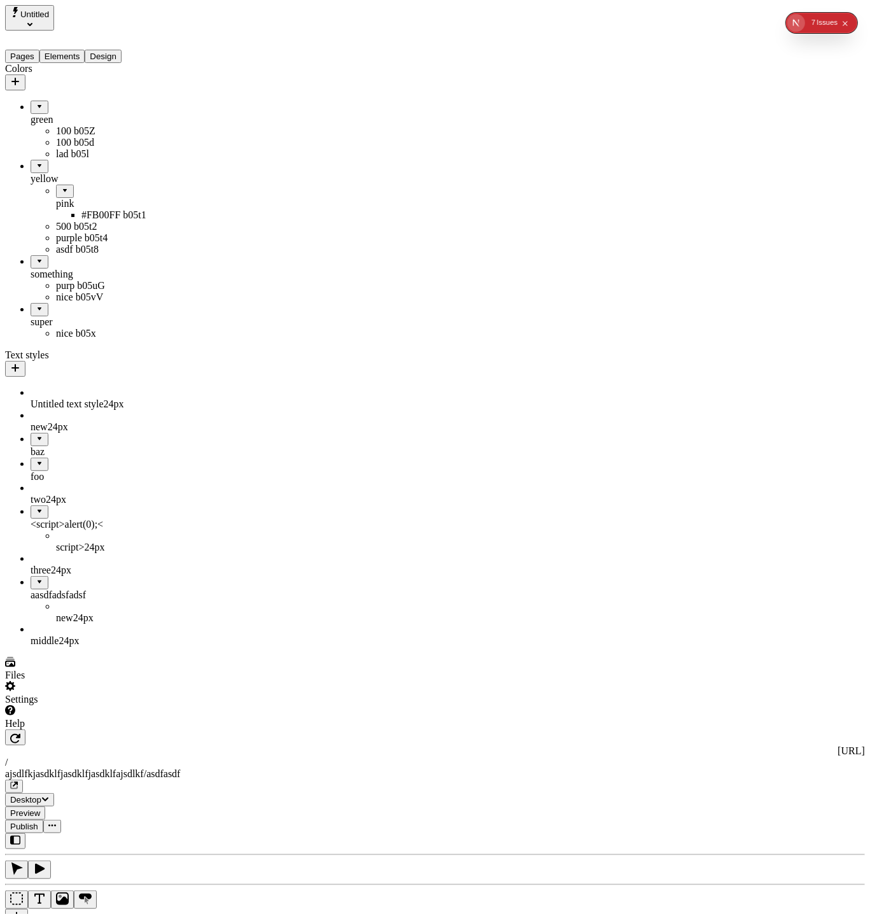
drag, startPoint x: 60, startPoint y: 192, endPoint x: 83, endPoint y: 172, distance: 30.2
drag, startPoint x: 41, startPoint y: 253, endPoint x: 88, endPoint y: 218, distance: 59.1
drag, startPoint x: 61, startPoint y: 232, endPoint x: 94, endPoint y: 269, distance: 50.0
drag, startPoint x: 56, startPoint y: 248, endPoint x: 14, endPoint y: 276, distance: 50.5
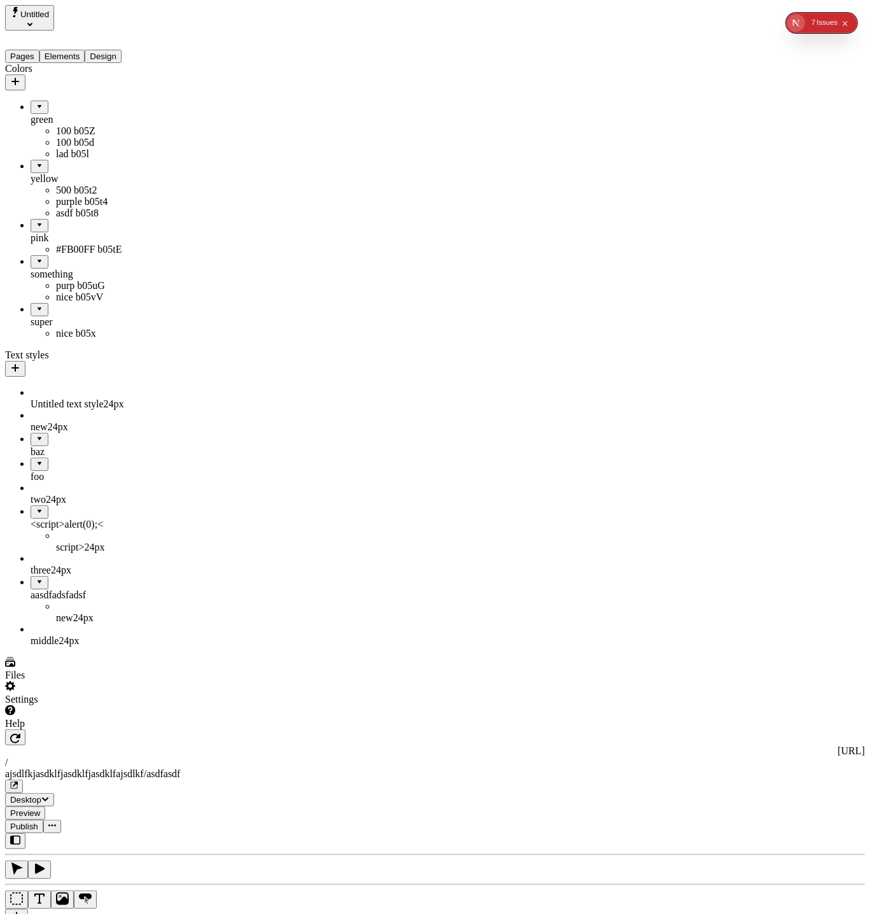
drag, startPoint x: 31, startPoint y: 285, endPoint x: 76, endPoint y: 269, distance: 47.3
drag, startPoint x: 31, startPoint y: 249, endPoint x: 78, endPoint y: 231, distance: 50.3
drag, startPoint x: 32, startPoint y: 244, endPoint x: 100, endPoint y: 229, distance: 69.8
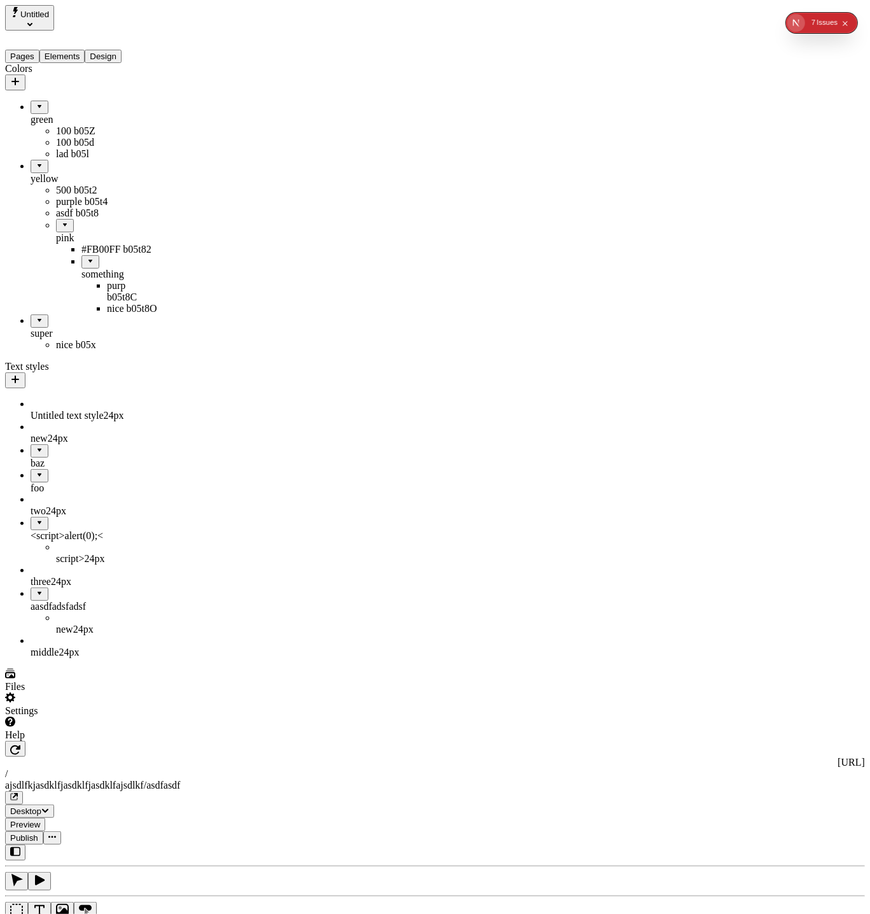
drag, startPoint x: 45, startPoint y: 247, endPoint x: 82, endPoint y: 199, distance: 61.2
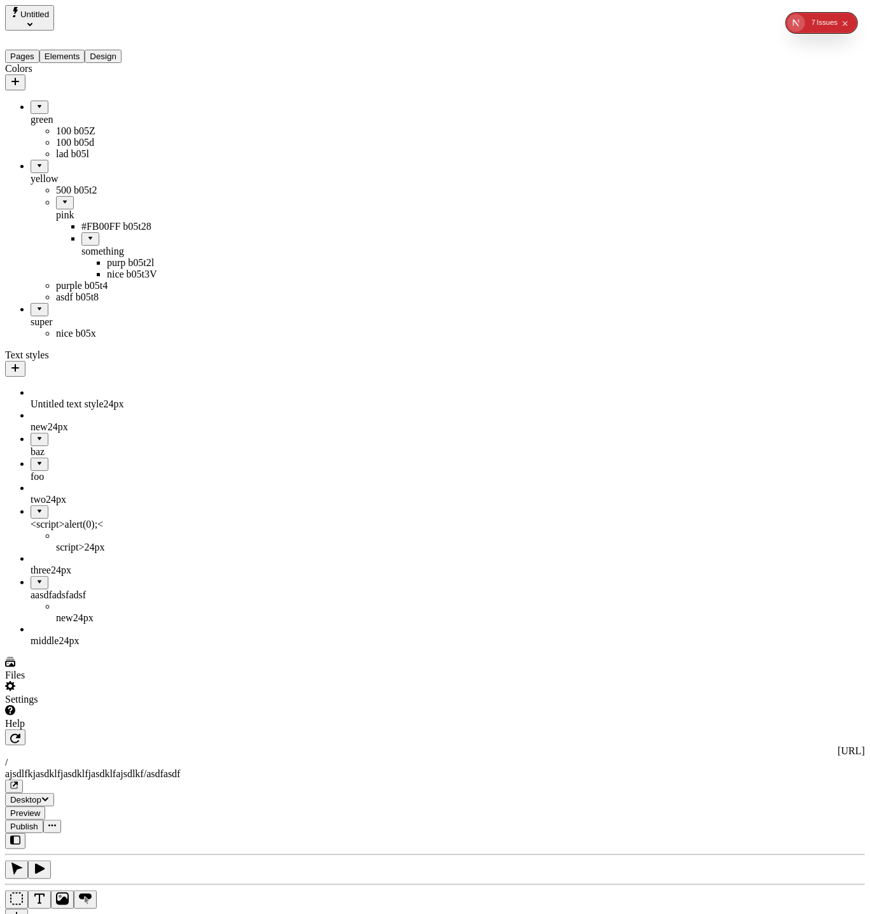
drag, startPoint x: 52, startPoint y: 206, endPoint x: 53, endPoint y: 173, distance: 32.5
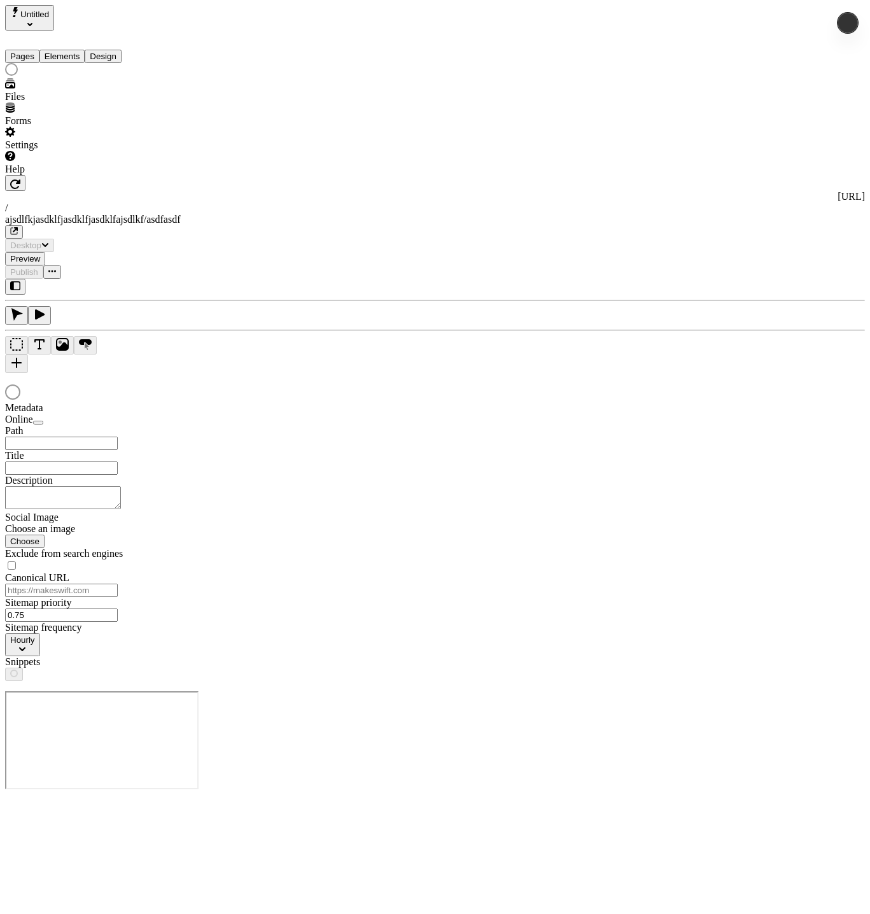
type input "/ajsdlfkjasdklfjasdklfjasdklfajsdlkf/asdfasdf"
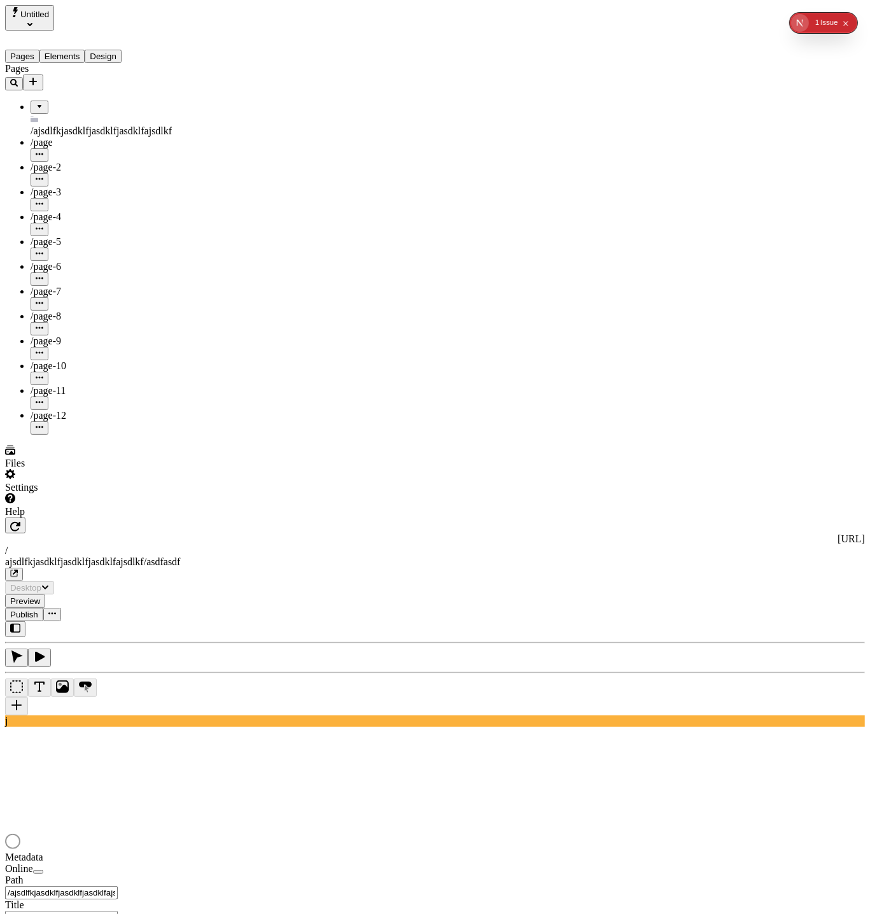
click at [121, 50] on button "Design" at bounding box center [103, 56] width 37 height 13
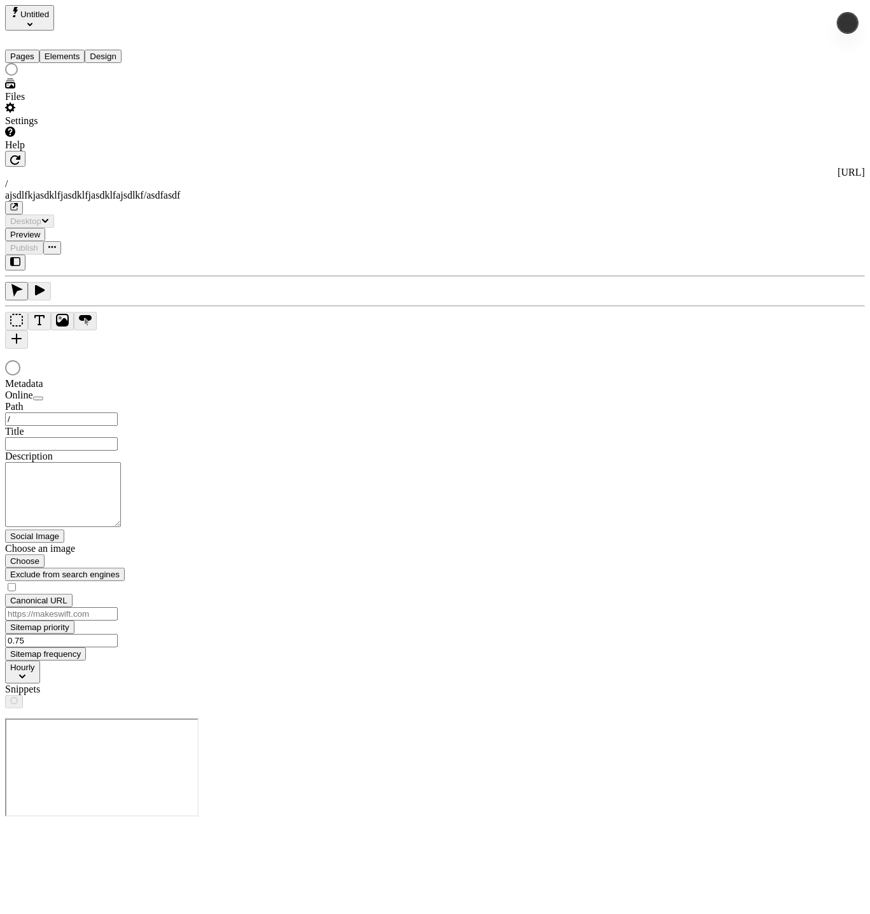
type input "/ajsdlfkjasdklfjasdklfjasdklfajsdlkf/asdfasdf"
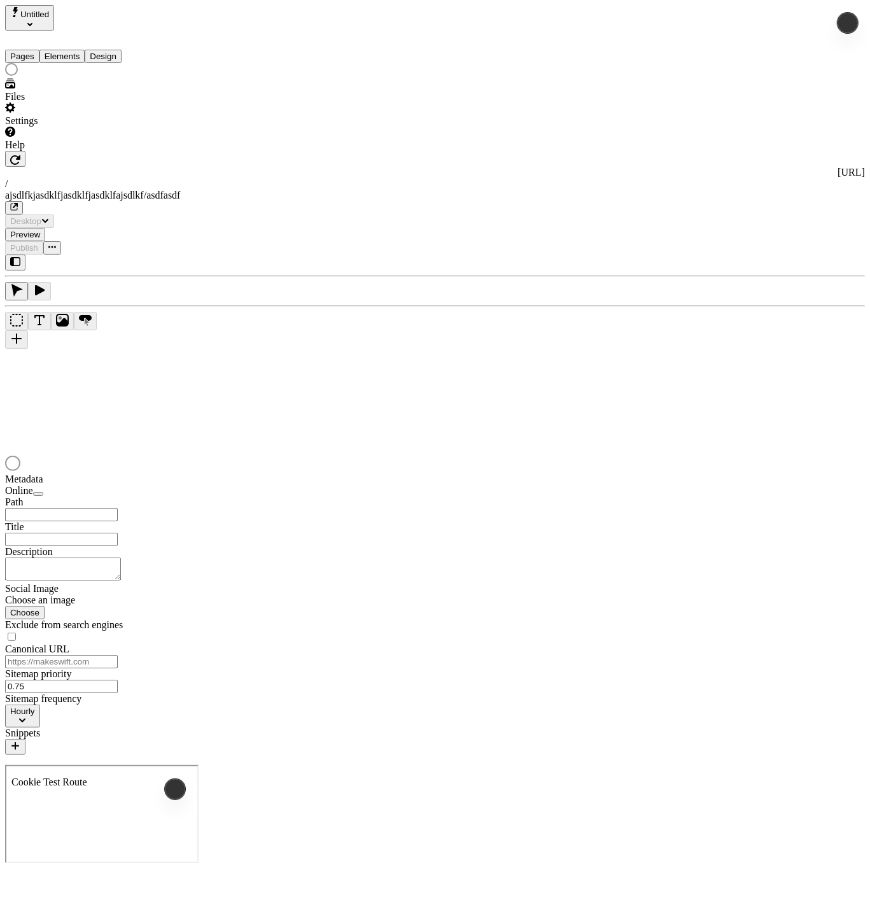
type input "/ajsdlfkjasdklfjasdklfjasdklfajsdlkf/asdfasdf"
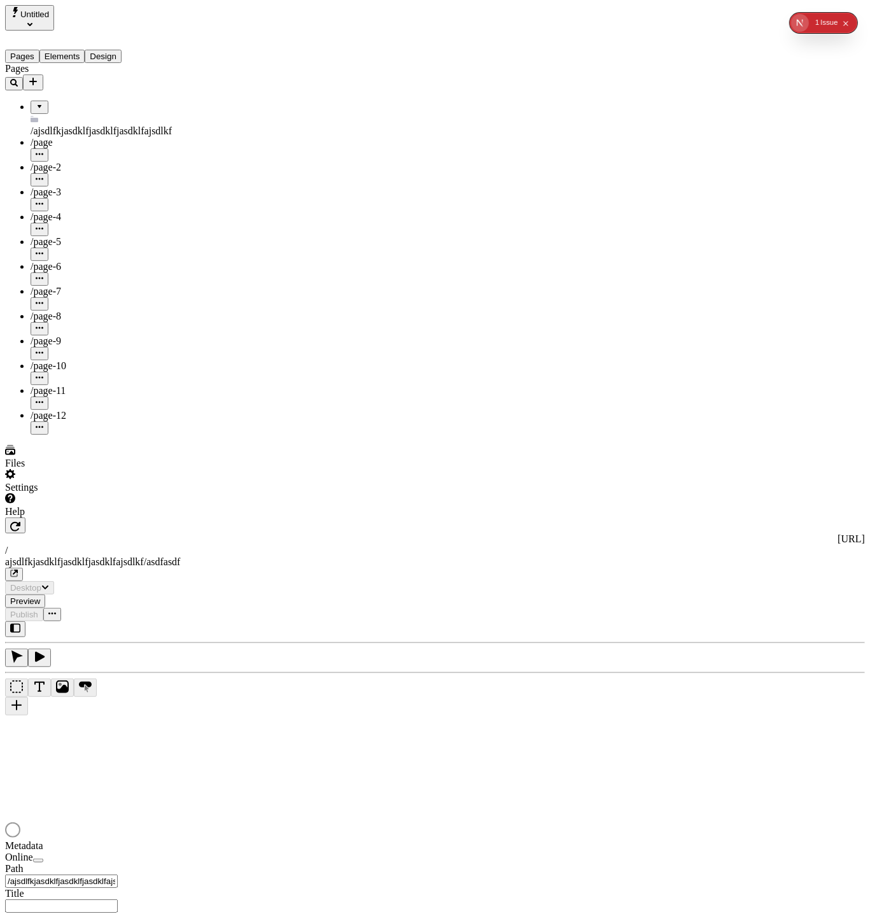
click at [114, 50] on button "Design" at bounding box center [103, 56] width 37 height 13
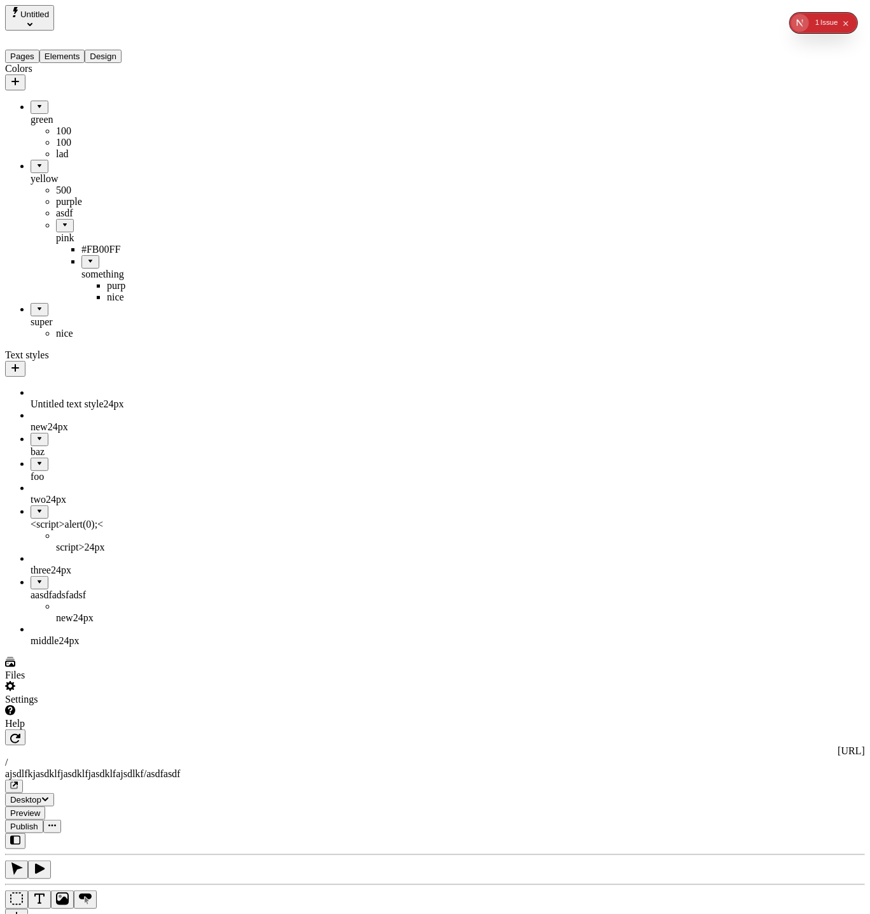
drag, startPoint x: 72, startPoint y: 287, endPoint x: 95, endPoint y: 242, distance: 50.7
drag, startPoint x: 67, startPoint y: 283, endPoint x: 85, endPoint y: 171, distance: 113.5
drag, startPoint x: 60, startPoint y: 283, endPoint x: 78, endPoint y: 211, distance: 73.5
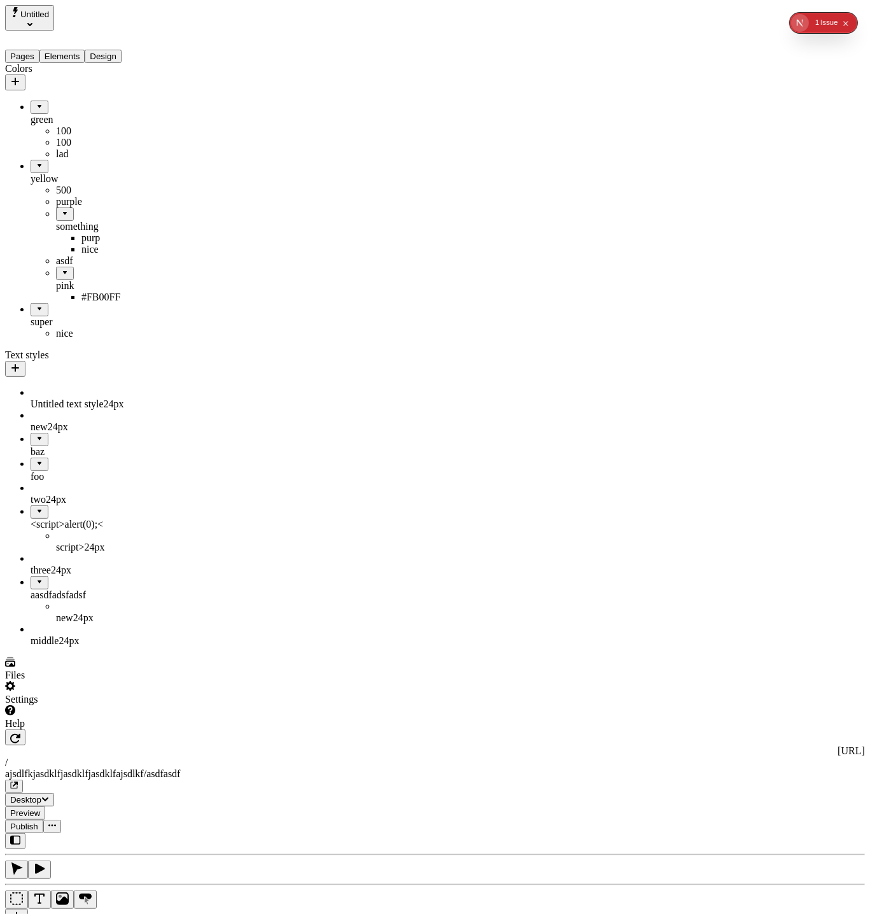
drag, startPoint x: 55, startPoint y: 226, endPoint x: 77, endPoint y: 175, distance: 55.6
drag, startPoint x: 57, startPoint y: 186, endPoint x: 78, endPoint y: 328, distance: 142.8
drag, startPoint x: 43, startPoint y: 286, endPoint x: 102, endPoint y: 275, distance: 59.5
drag, startPoint x: 74, startPoint y: 287, endPoint x: 81, endPoint y: 330, distance: 43.2
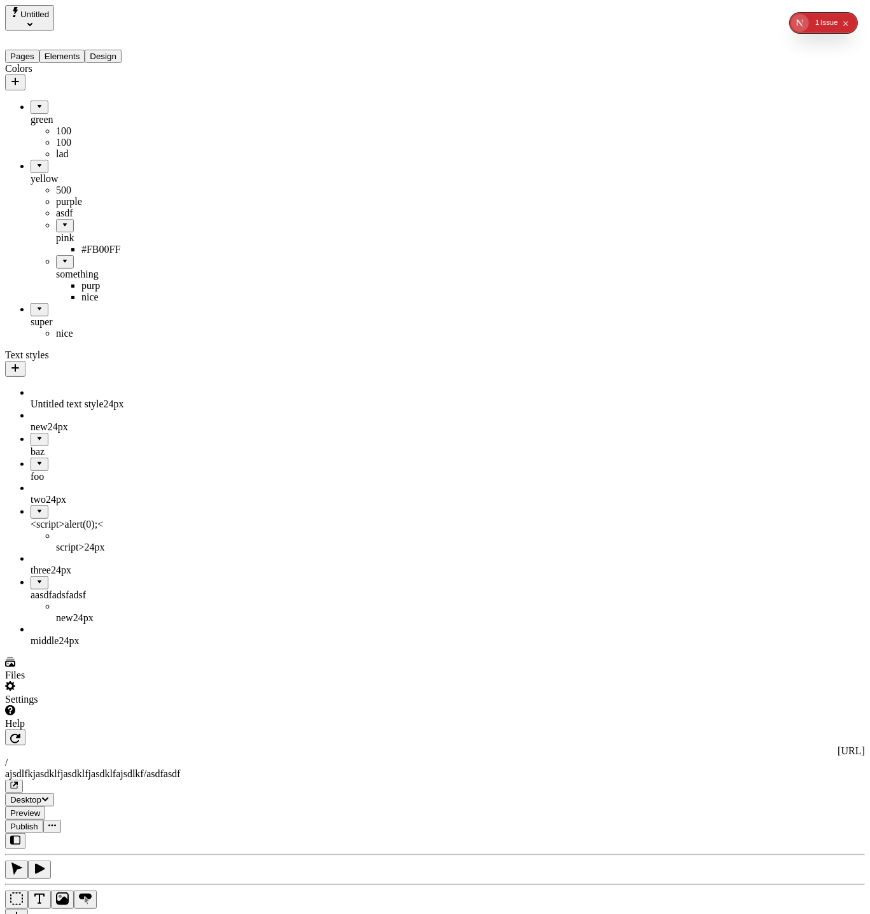
drag, startPoint x: 53, startPoint y: 283, endPoint x: 75, endPoint y: 67, distance: 217.5
drag, startPoint x: 31, startPoint y: 283, endPoint x: 94, endPoint y: 366, distance: 104.4
drag, startPoint x: 59, startPoint y: 336, endPoint x: 82, endPoint y: 312, distance: 33.3
drag, startPoint x: 55, startPoint y: 282, endPoint x: 84, endPoint y: 66, distance: 218.3
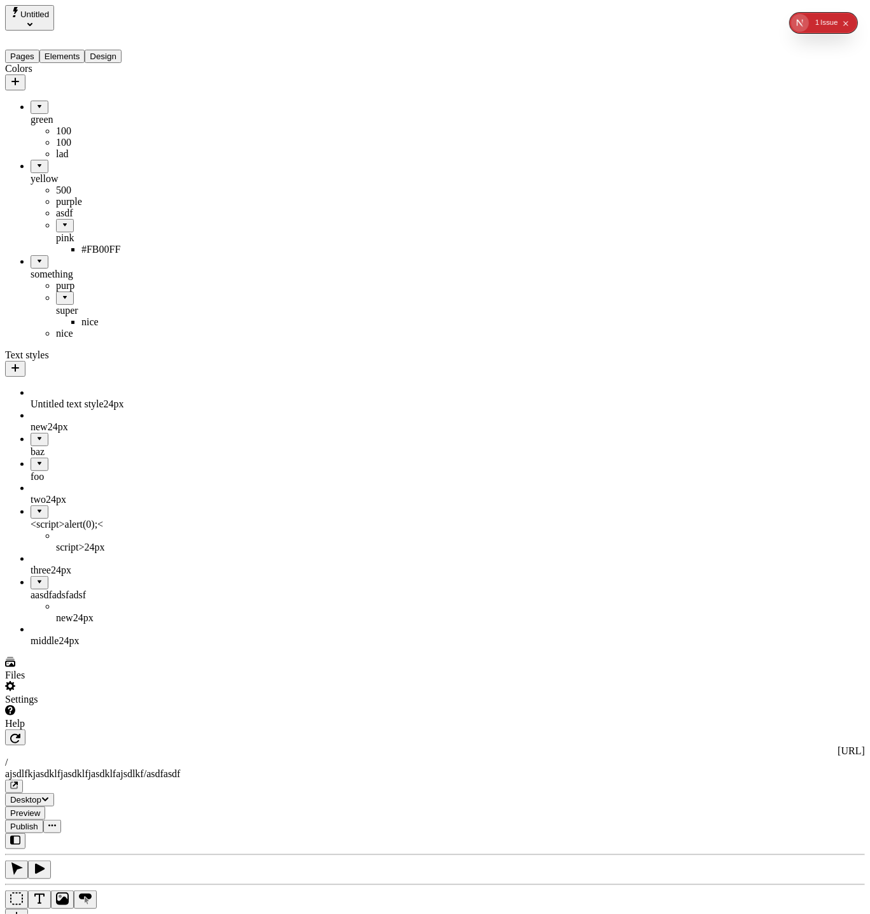
drag, startPoint x: 50, startPoint y: 286, endPoint x: 74, endPoint y: 171, distance: 117.7
drag, startPoint x: 69, startPoint y: 290, endPoint x: 82, endPoint y: 73, distance: 216.7
drag, startPoint x: 59, startPoint y: 284, endPoint x: 62, endPoint y: 275, distance: 10.3
drag, startPoint x: 64, startPoint y: 130, endPoint x: 84, endPoint y: 93, distance: 42.4
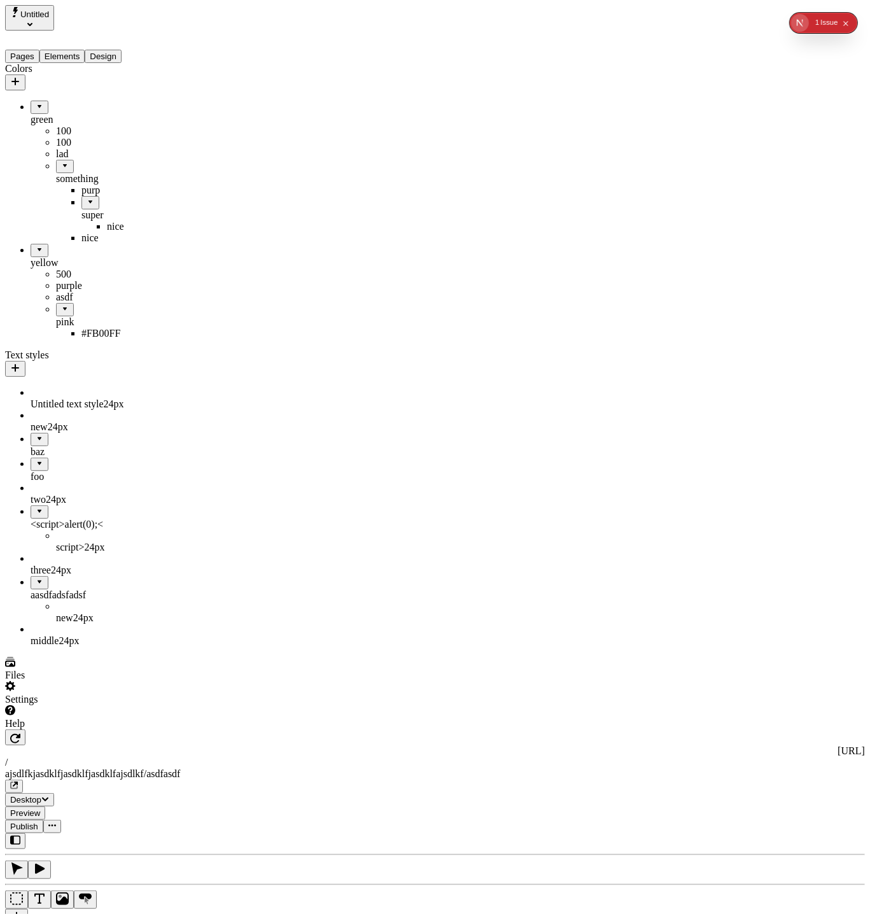
drag, startPoint x: 64, startPoint y: 173, endPoint x: 114, endPoint y: 85, distance: 100.9
click at [56, 150] on div "super" at bounding box center [107, 155] width 102 height 11
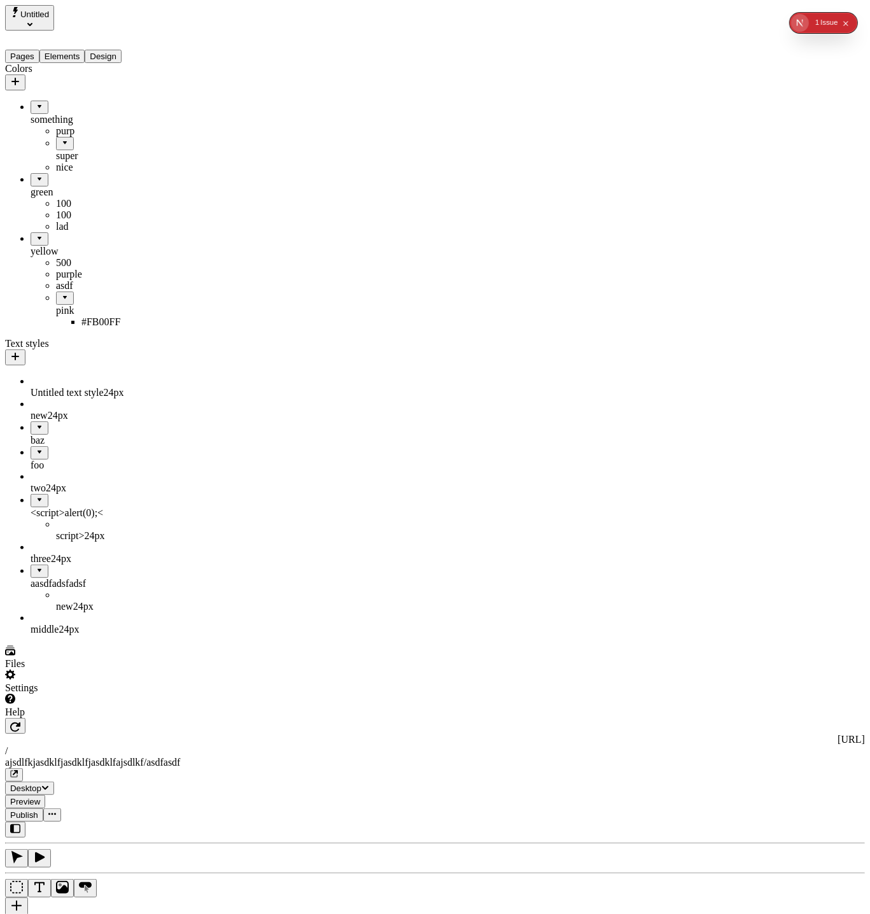
drag, startPoint x: 46, startPoint y: 244, endPoint x: 104, endPoint y: 184, distance: 83.7
drag, startPoint x: 66, startPoint y: 190, endPoint x: 85, endPoint y: 326, distance: 138.1
drag, startPoint x: 57, startPoint y: 225, endPoint x: 109, endPoint y: 117, distance: 120.4
click at [61, 234] on div at bounding box center [65, 234] width 8 height 0
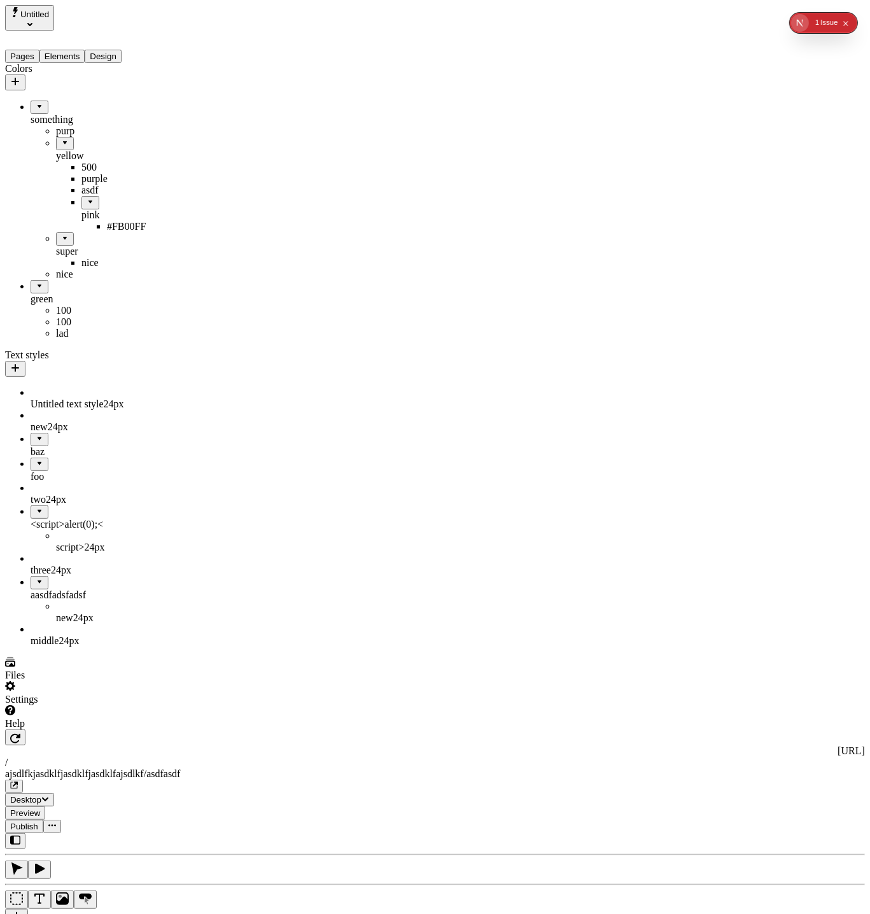
click at [87, 198] on div at bounding box center [91, 198] width 8 height 0
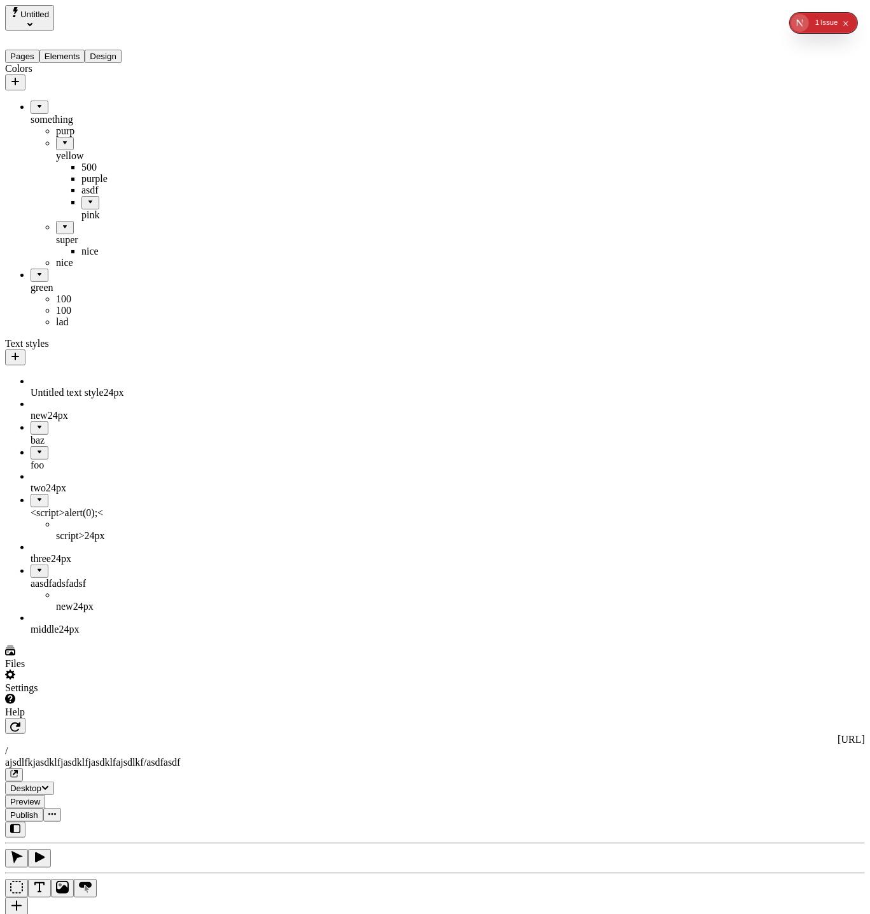
click at [87, 198] on div at bounding box center [91, 198] width 8 height 0
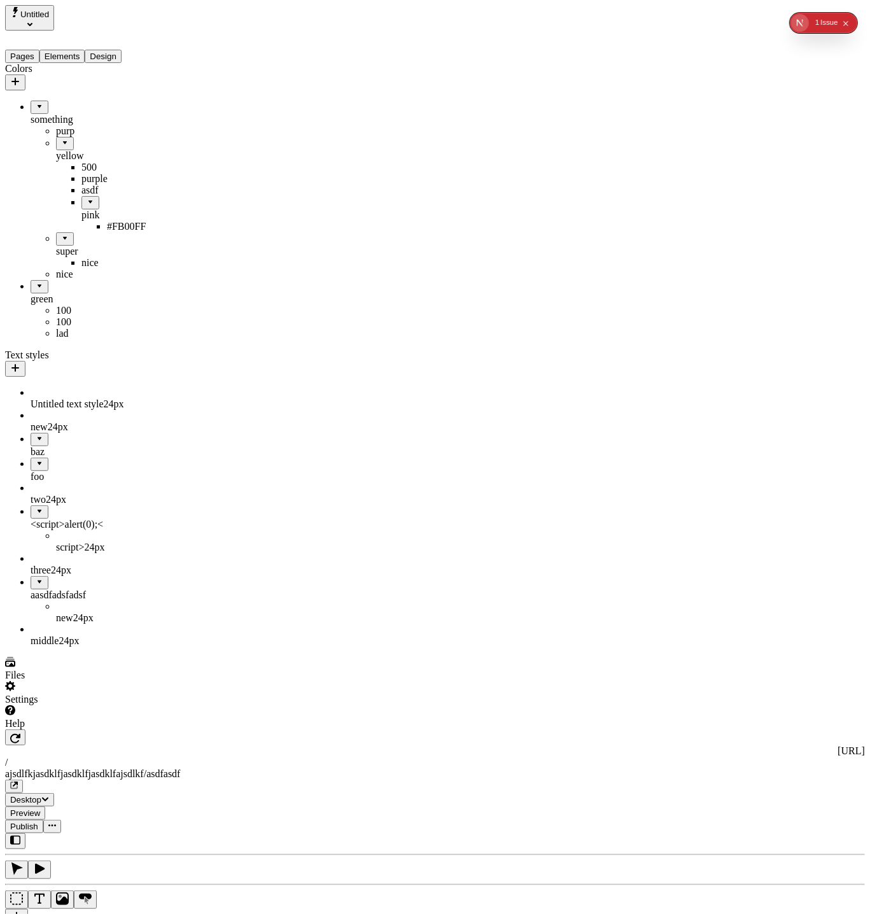
drag, startPoint x: 55, startPoint y: 207, endPoint x: 91, endPoint y: 267, distance: 69.6
drag, startPoint x: 62, startPoint y: 245, endPoint x: 46, endPoint y: 279, distance: 37.3
drag, startPoint x: 41, startPoint y: 88, endPoint x: 76, endPoint y: 348, distance: 262.0
drag, startPoint x: 48, startPoint y: 154, endPoint x: 6, endPoint y: 374, distance: 223.4
click at [25, 74] on button "button" at bounding box center [15, 82] width 20 height 16
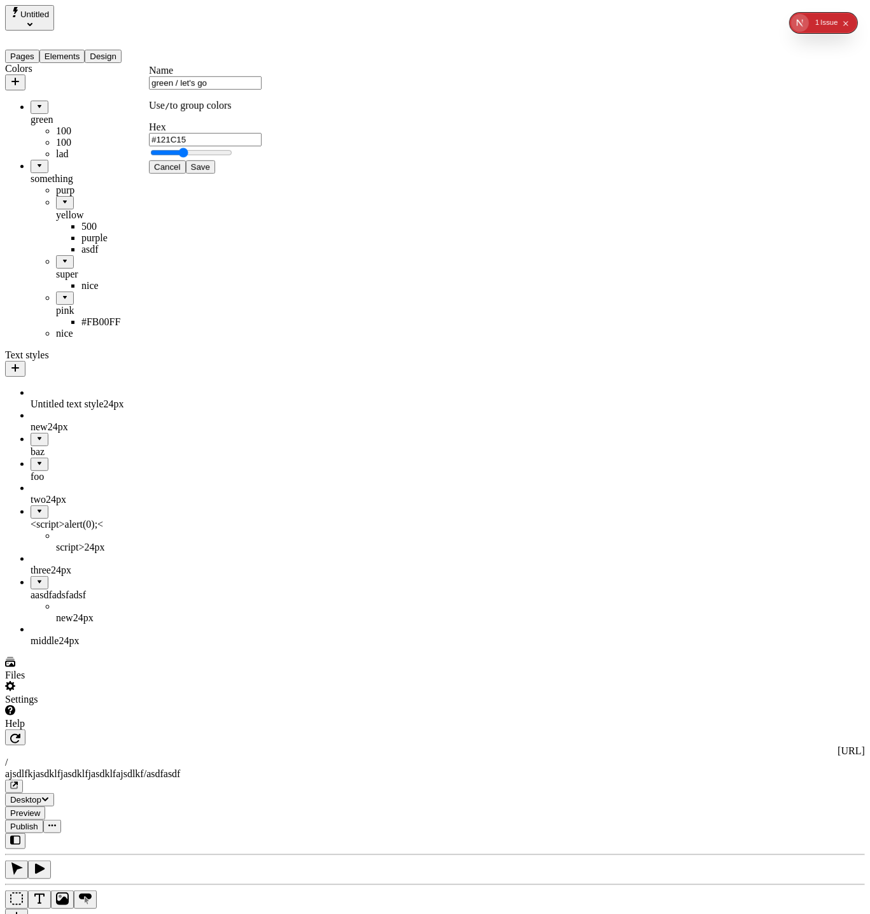
type input "green / let's go"
click at [186, 160] on button "Save" at bounding box center [200, 166] width 29 height 13
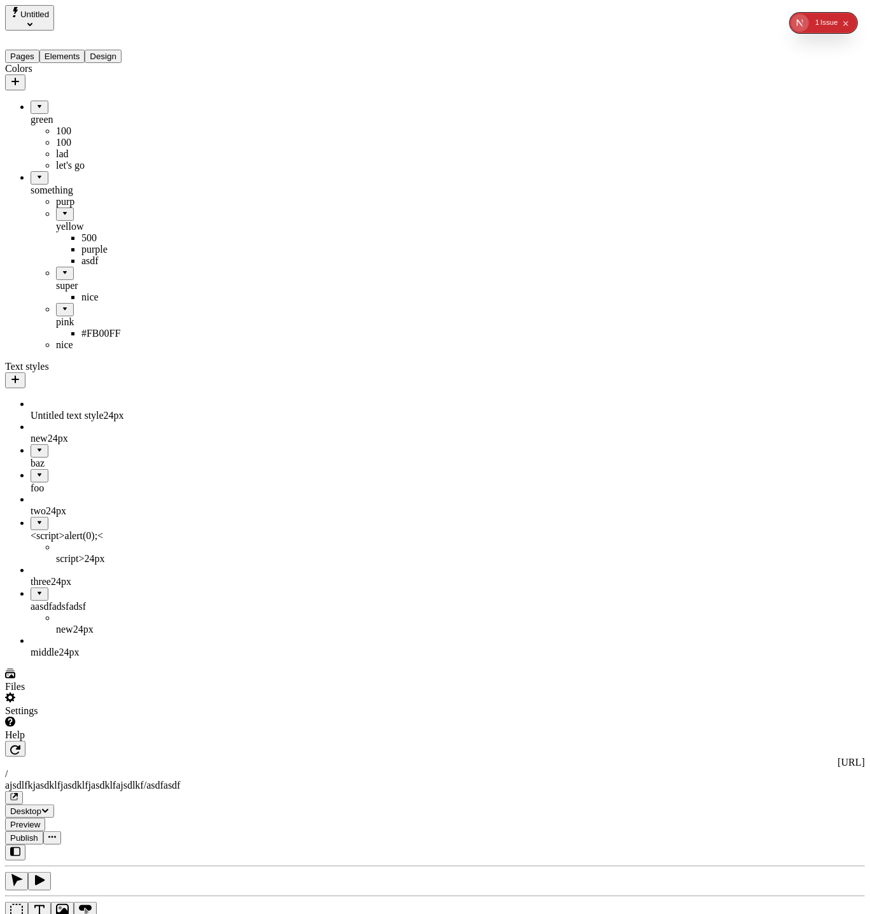
click at [60, 171] on div "let's go" at bounding box center [107, 165] width 102 height 11
type input "#00FF4D"
click at [219, 285] on button "Save" at bounding box center [204, 278] width 29 height 13
click at [60, 125] on div "100" at bounding box center [107, 130] width 102 height 11
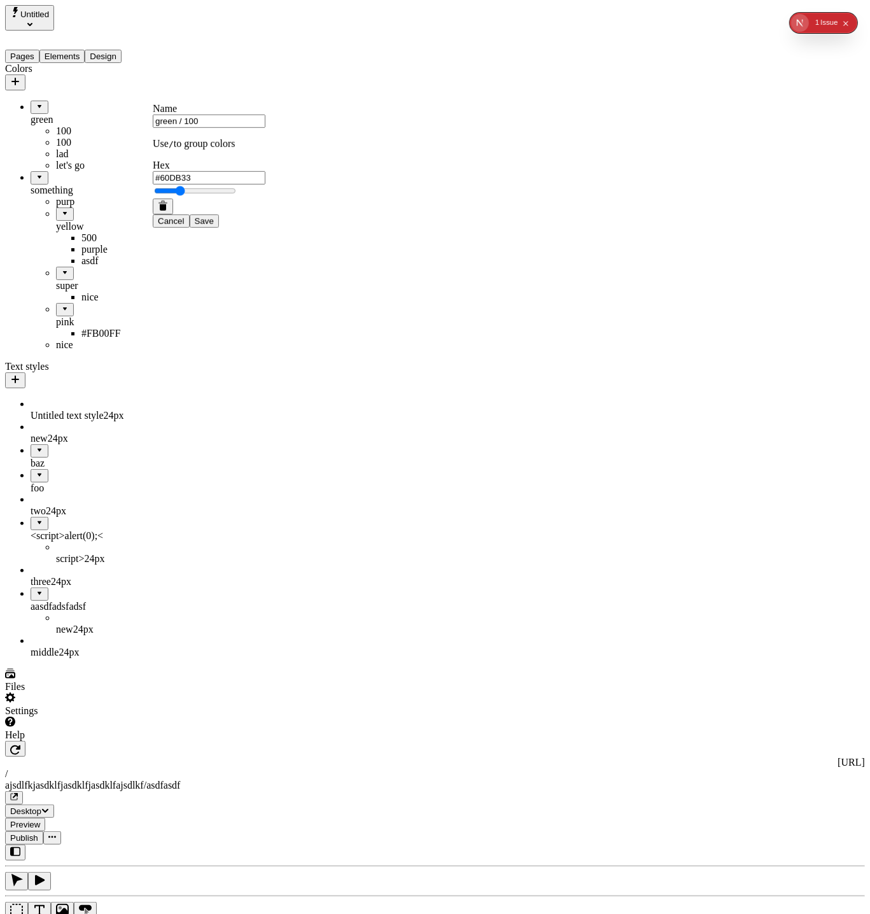
click at [166, 211] on icon "button" at bounding box center [163, 207] width 6 height 6
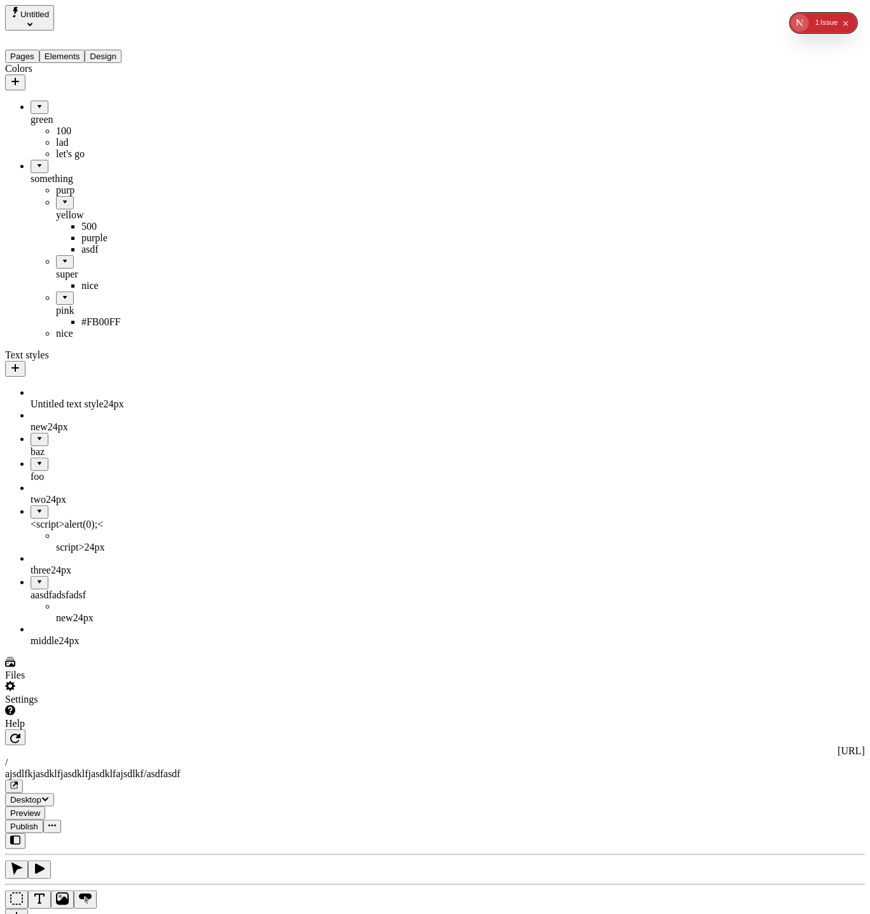
drag, startPoint x: 36, startPoint y: 324, endPoint x: 80, endPoint y: 99, distance: 229.0
drag, startPoint x: 67, startPoint y: 111, endPoint x: 88, endPoint y: 83, distance: 35.0
drag, startPoint x: 55, startPoint y: 95, endPoint x: 103, endPoint y: 136, distance: 63.6
drag, startPoint x: 47, startPoint y: 173, endPoint x: 19, endPoint y: 199, distance: 38.3
